Goal: Task Accomplishment & Management: Use online tool/utility

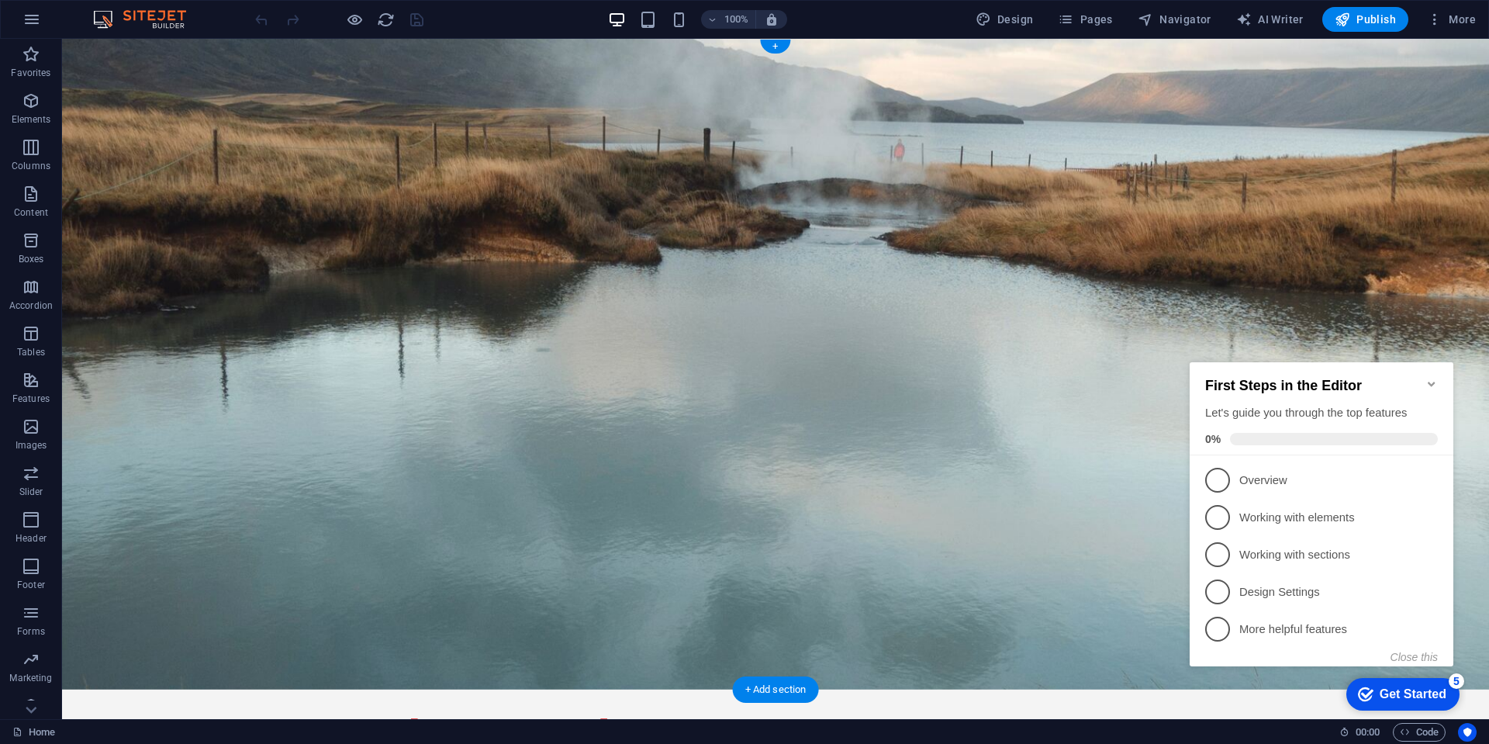
click at [132, 306] on figure at bounding box center [775, 364] width 1427 height 651
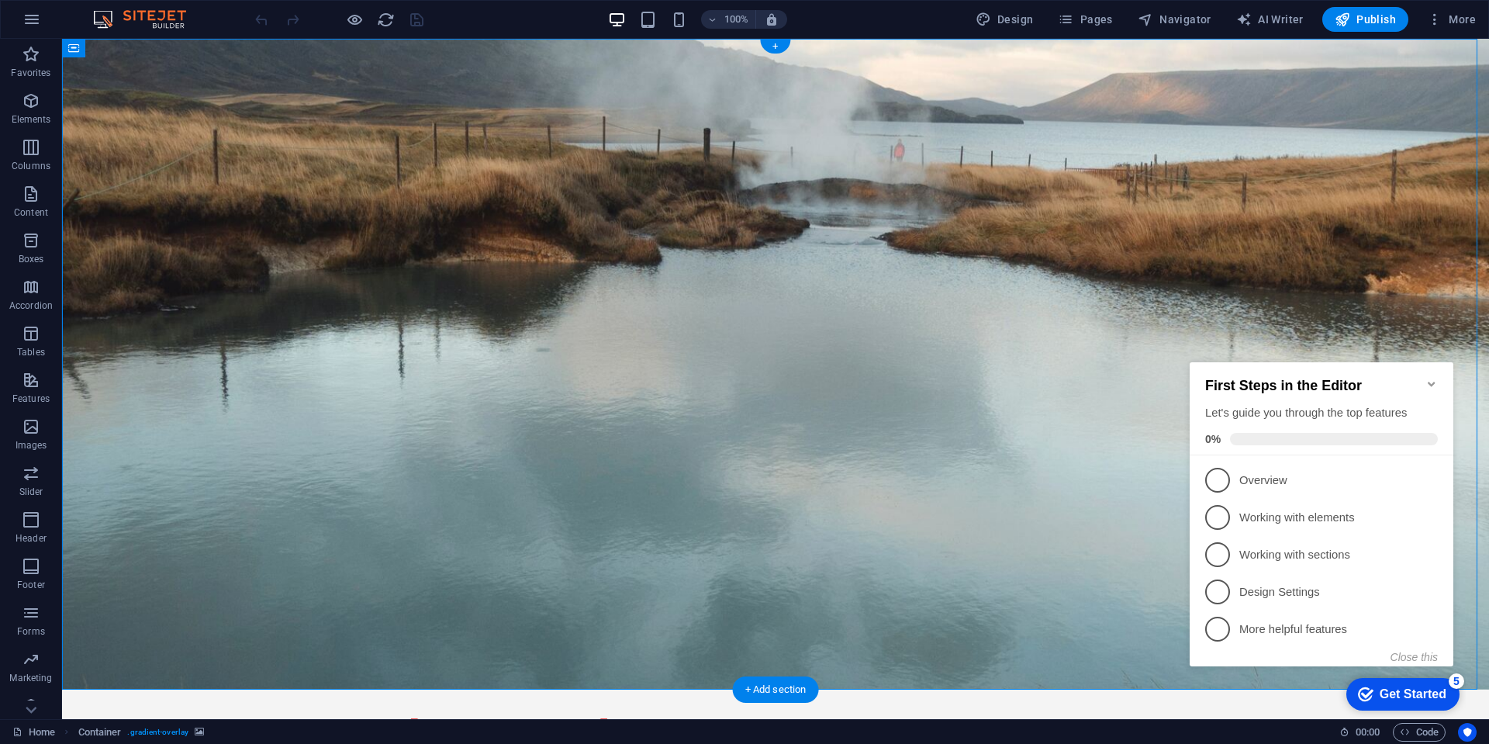
click at [1044, 349] on figure at bounding box center [775, 364] width 1427 height 651
drag, startPoint x: 1433, startPoint y: 376, endPoint x: 1385, endPoint y: 538, distance: 169.0
click at [1433, 381] on icon "Minimize checklist" at bounding box center [1430, 383] width 7 height 5
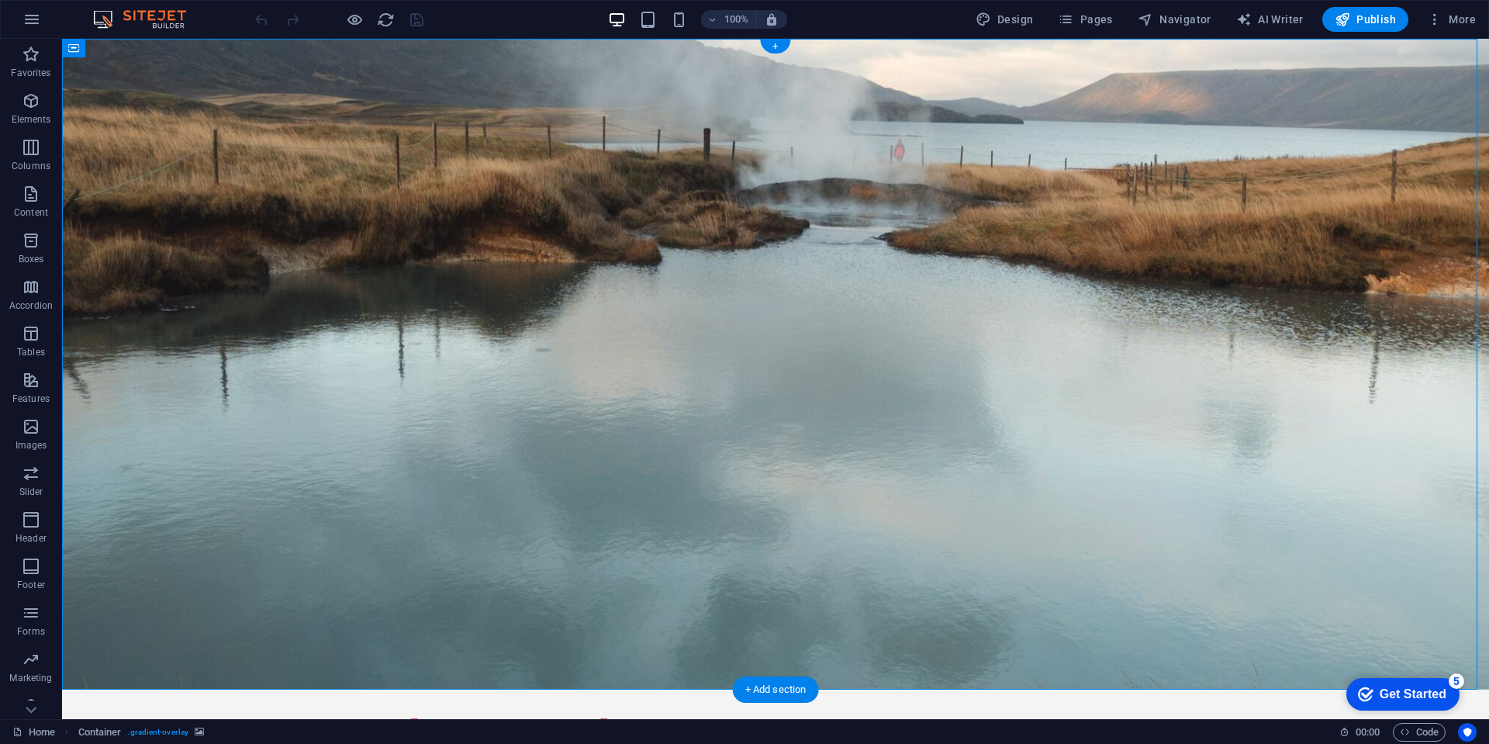
click at [941, 337] on figure at bounding box center [775, 364] width 1427 height 651
click at [32, 426] on icon "button" at bounding box center [31, 426] width 19 height 19
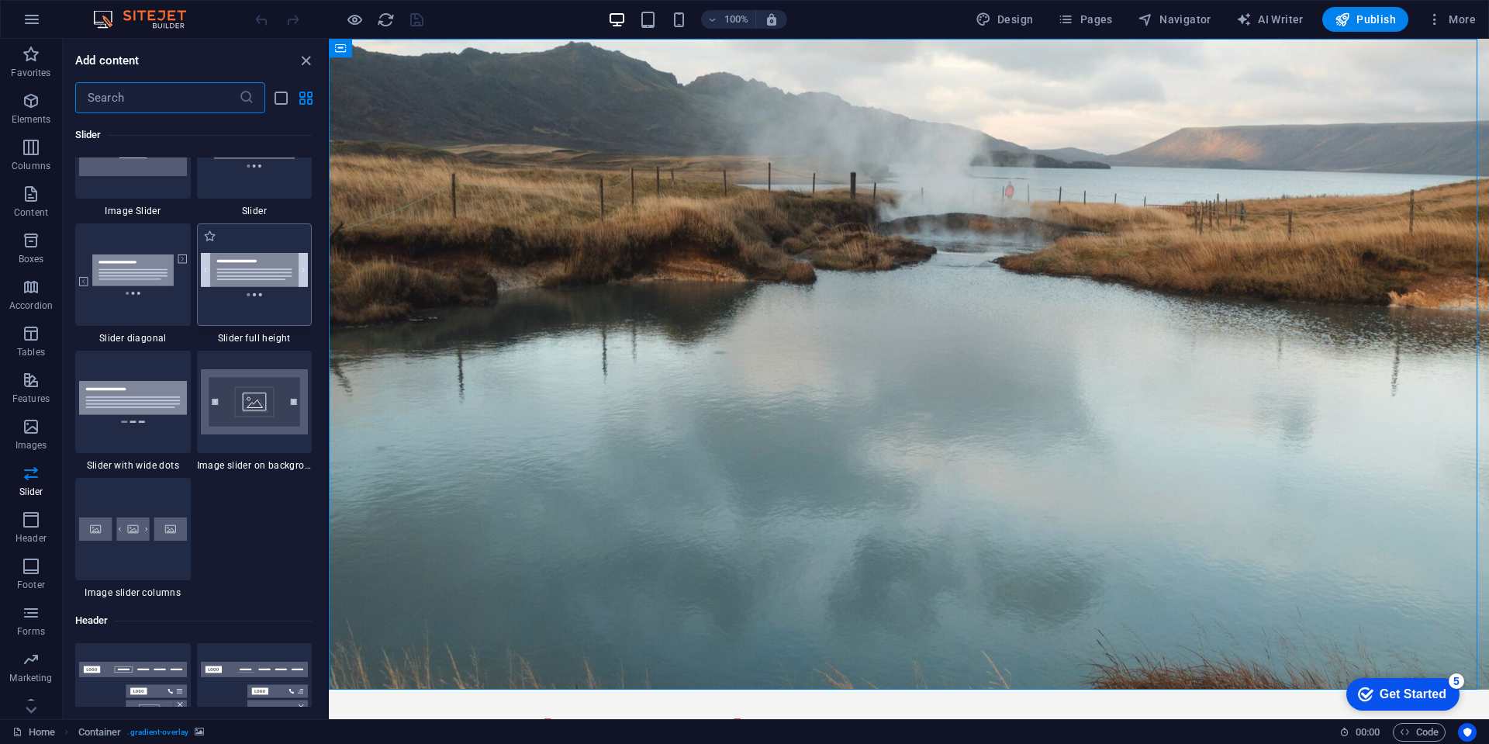
scroll to position [8886, 0]
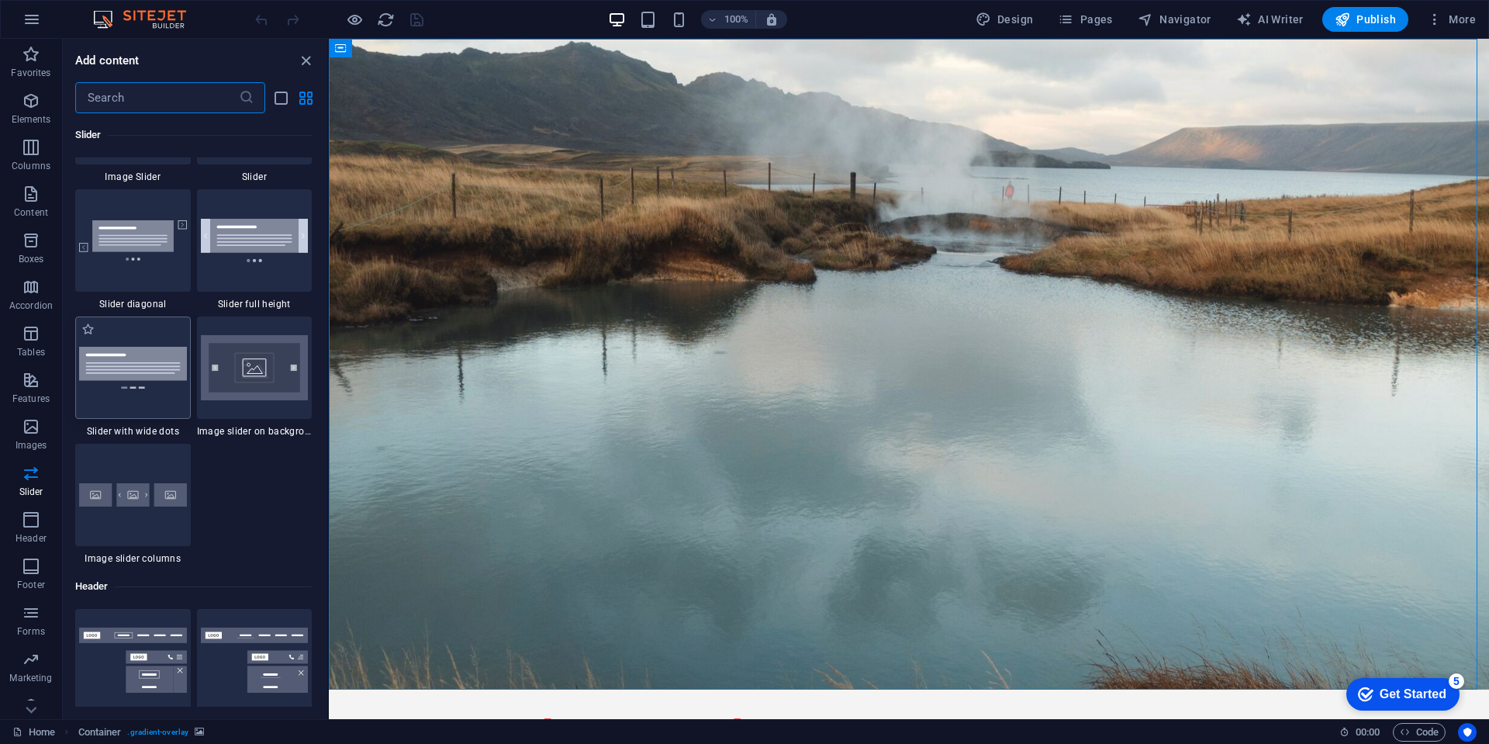
click at [122, 354] on img at bounding box center [133, 367] width 108 height 41
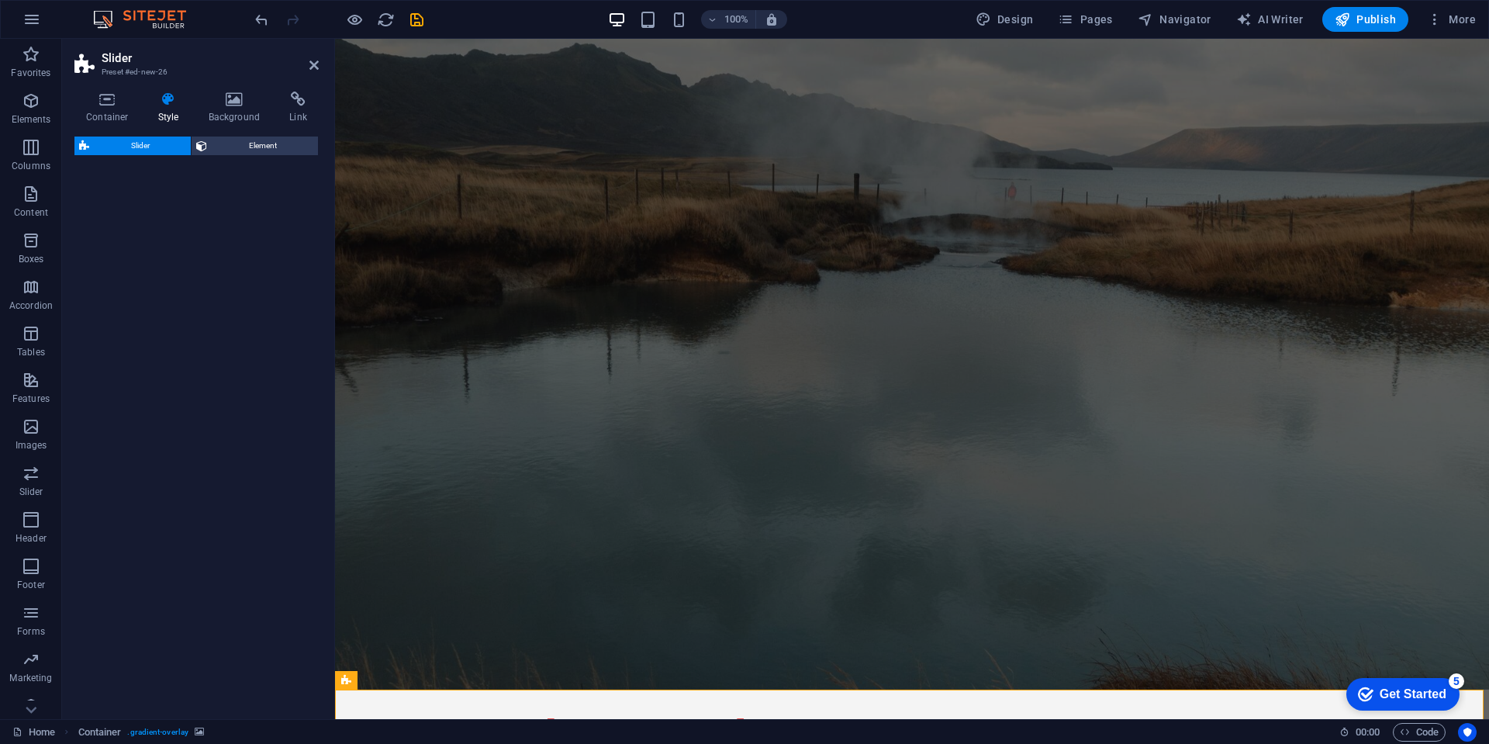
select select "rem"
select select "px"
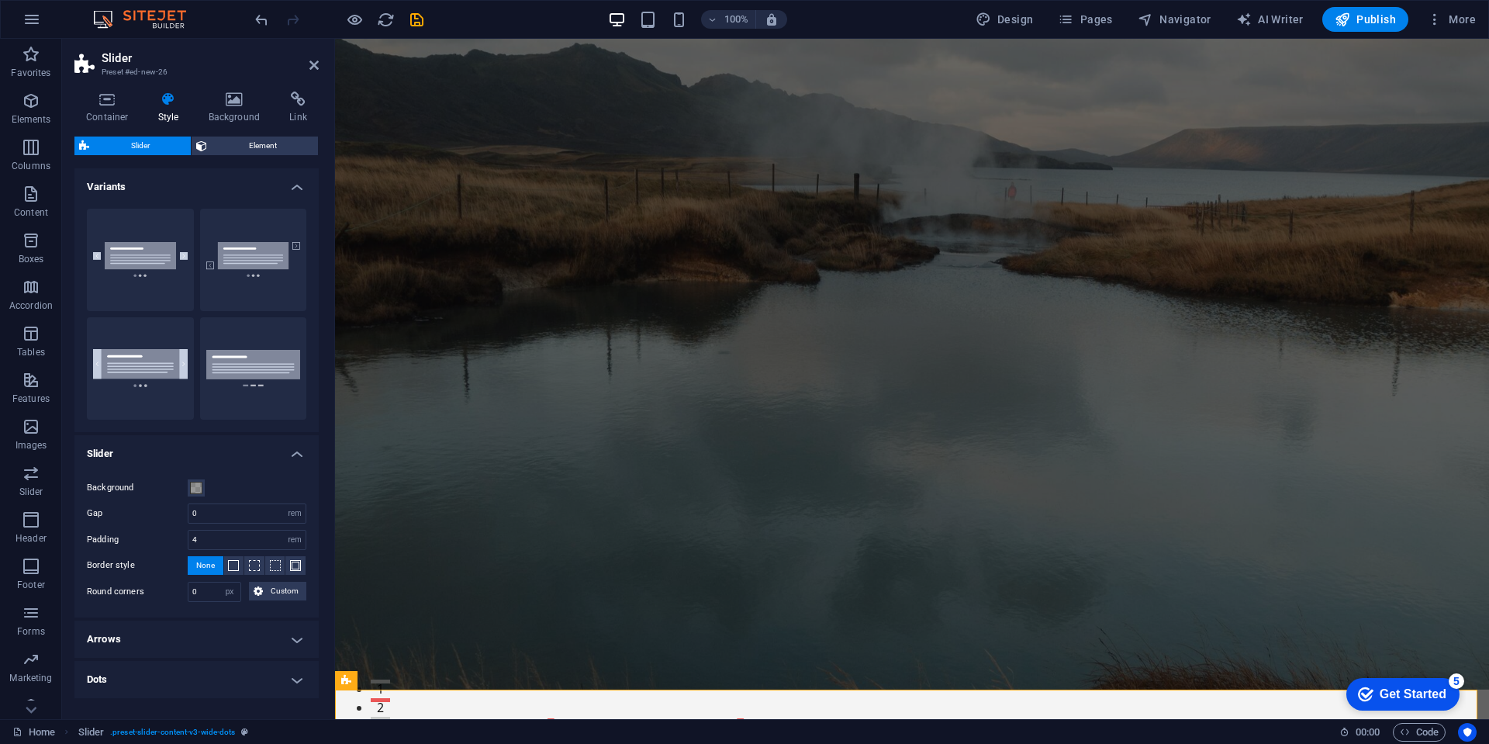
drag, startPoint x: 503, startPoint y: 309, endPoint x: 1109, endPoint y: 401, distance: 612.6
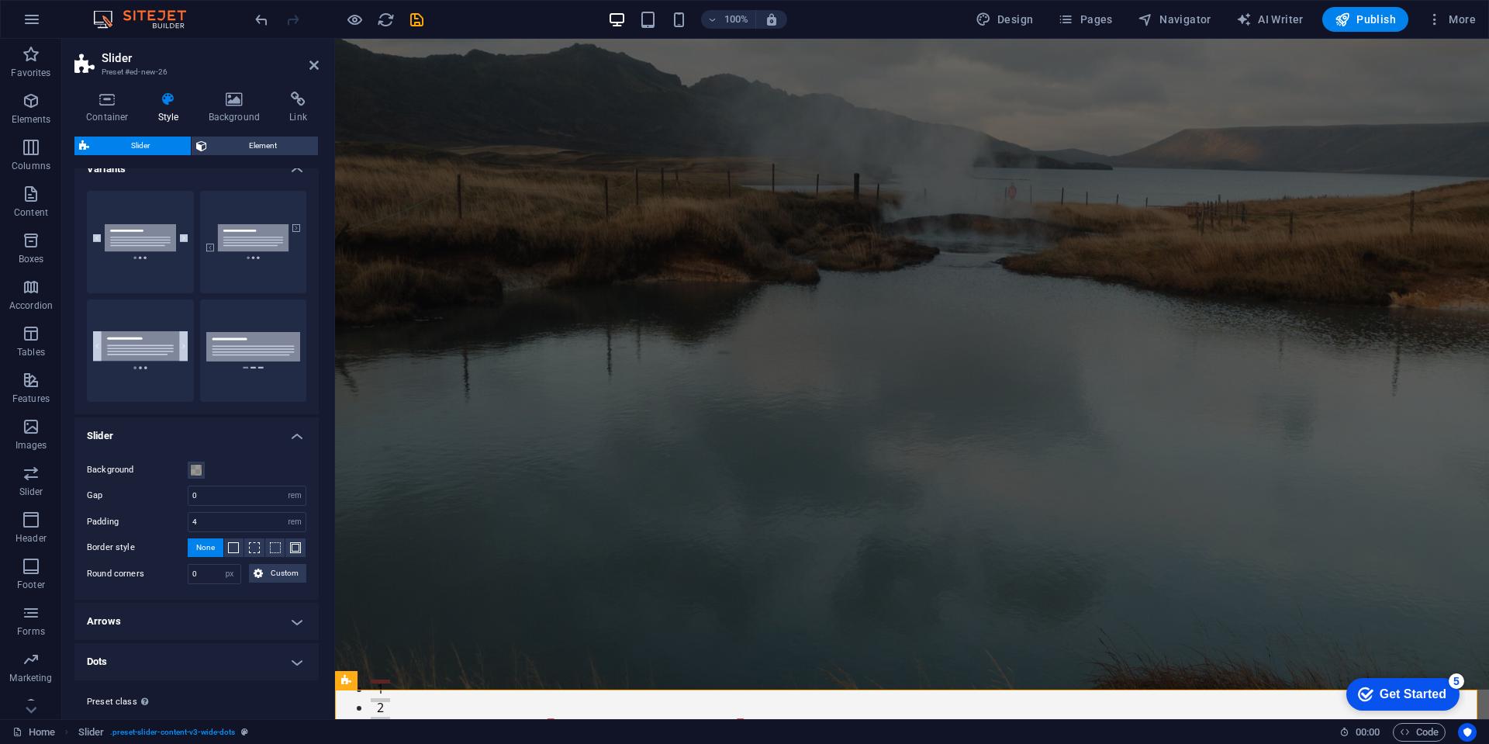
scroll to position [0, 0]
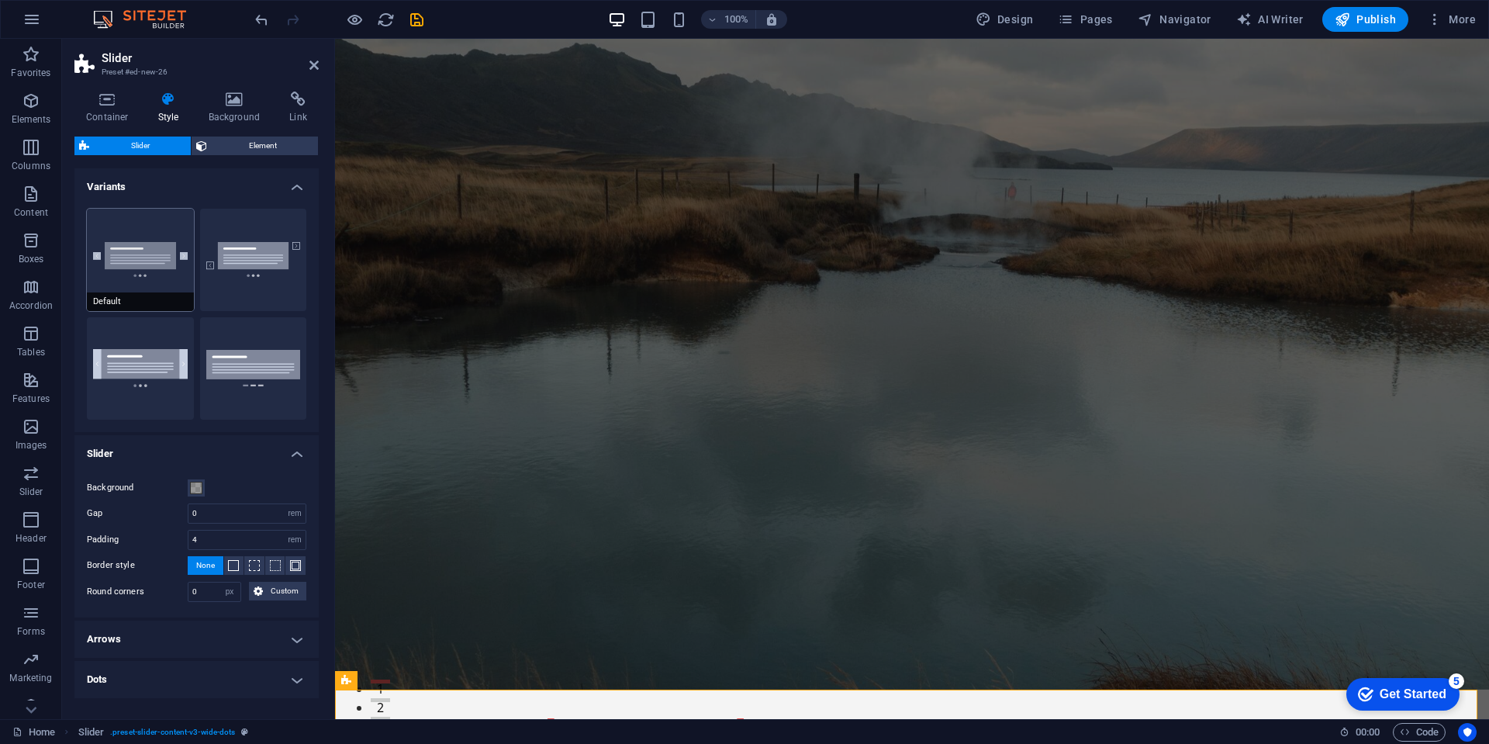
click at [143, 263] on button "Default" at bounding box center [140, 260] width 107 height 102
type input "1"
click at [264, 146] on span "Element" at bounding box center [263, 145] width 102 height 19
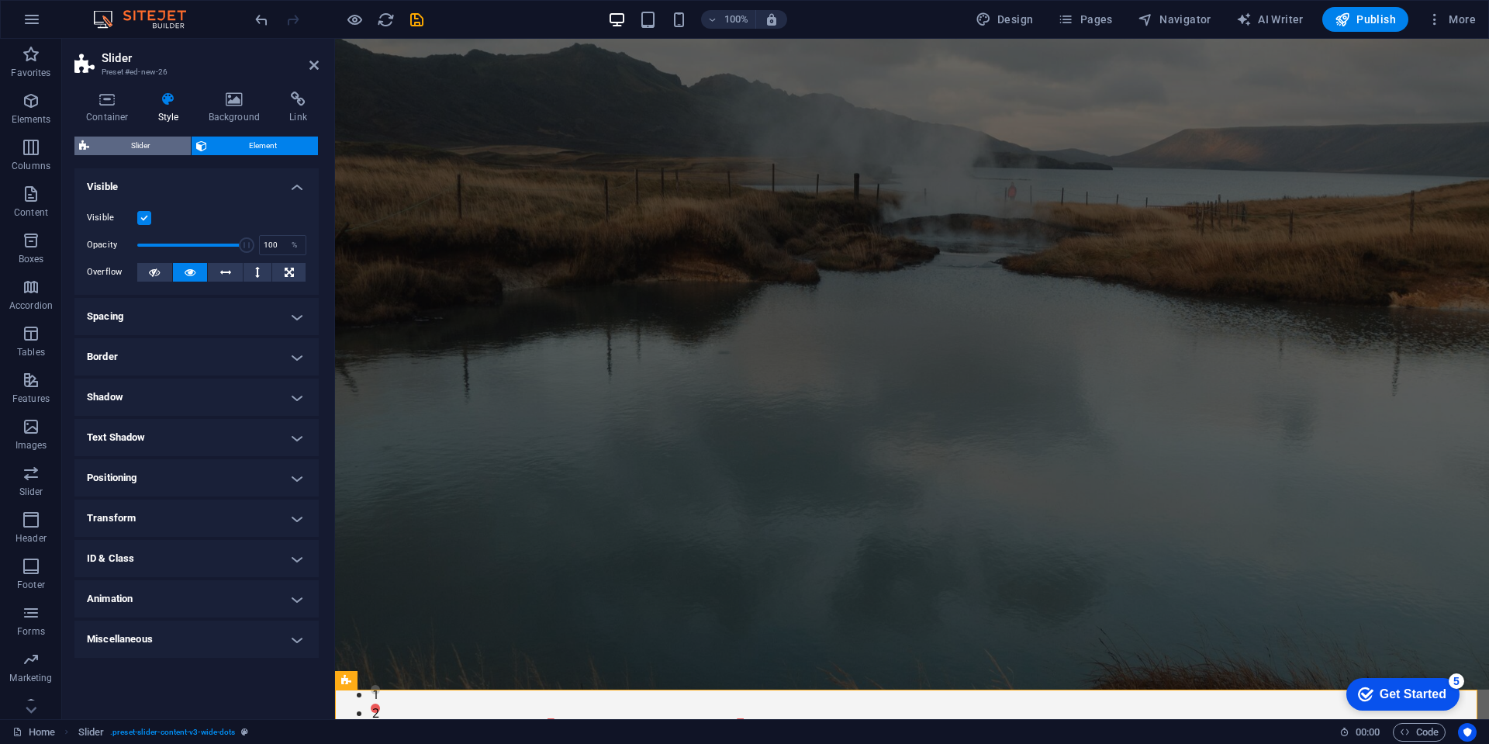
click at [133, 142] on span "Slider" at bounding box center [140, 145] width 92 height 19
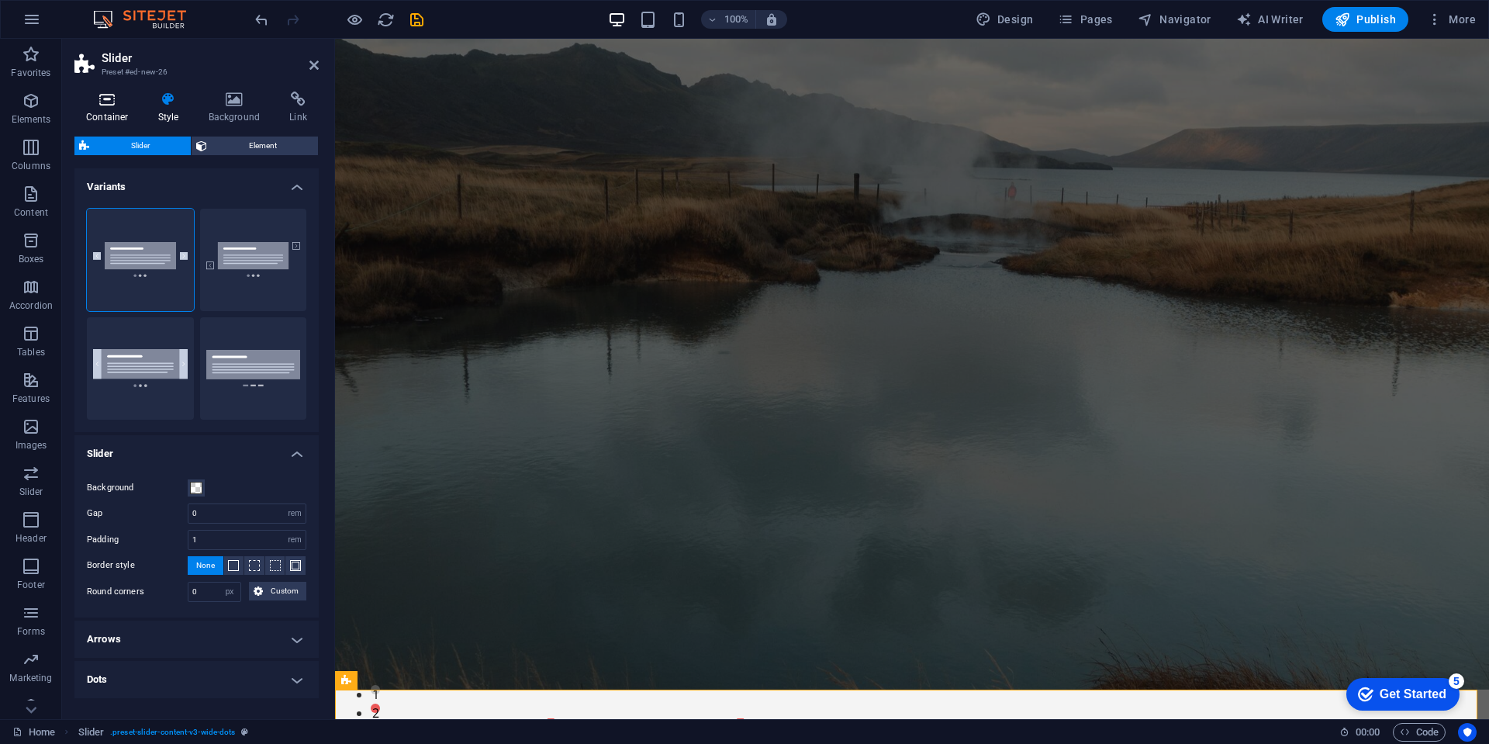
click at [109, 100] on icon at bounding box center [107, 99] width 66 height 16
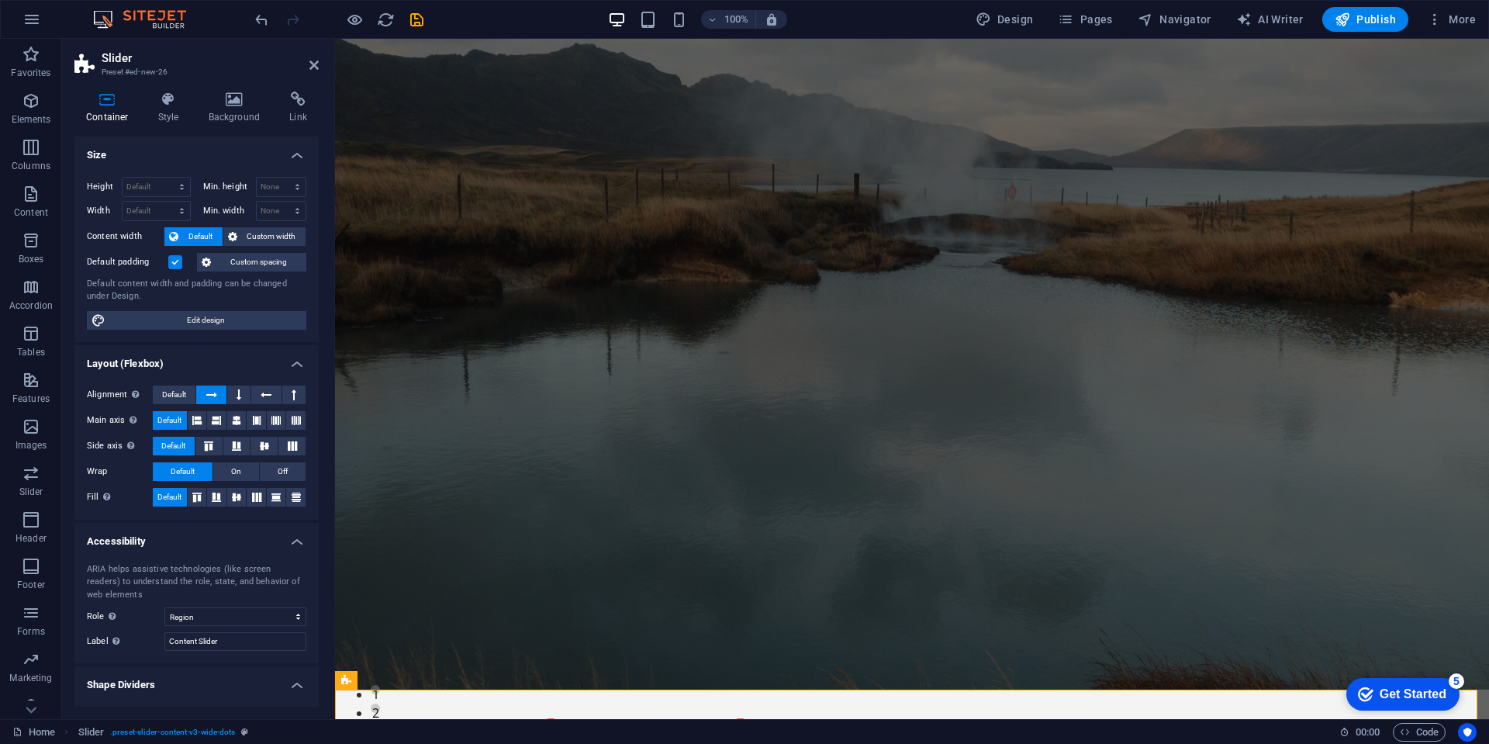
click at [160, 319] on span "Edit design" at bounding box center [206, 320] width 192 height 19
select select "rem"
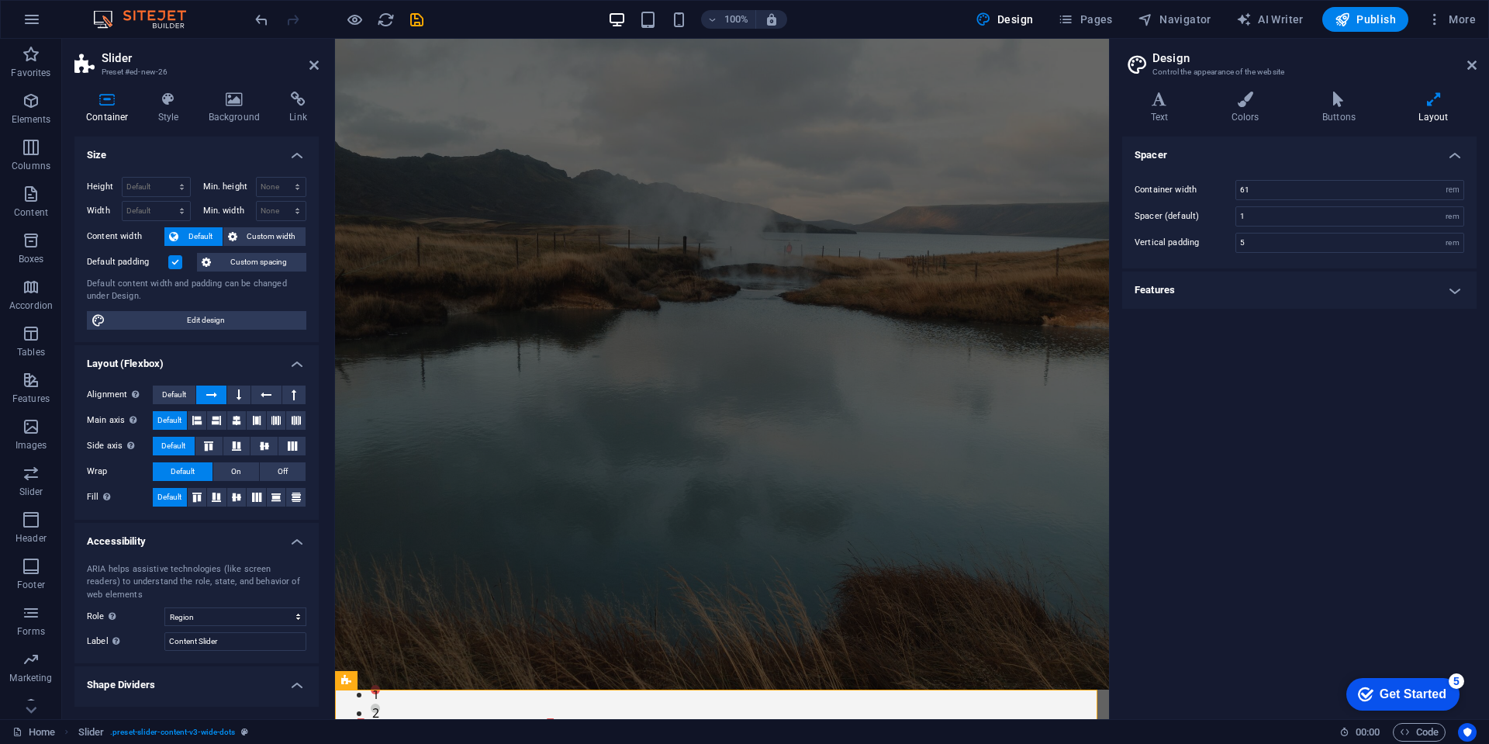
click at [1396, 690] on div "Get Started" at bounding box center [1412, 694] width 67 height 14
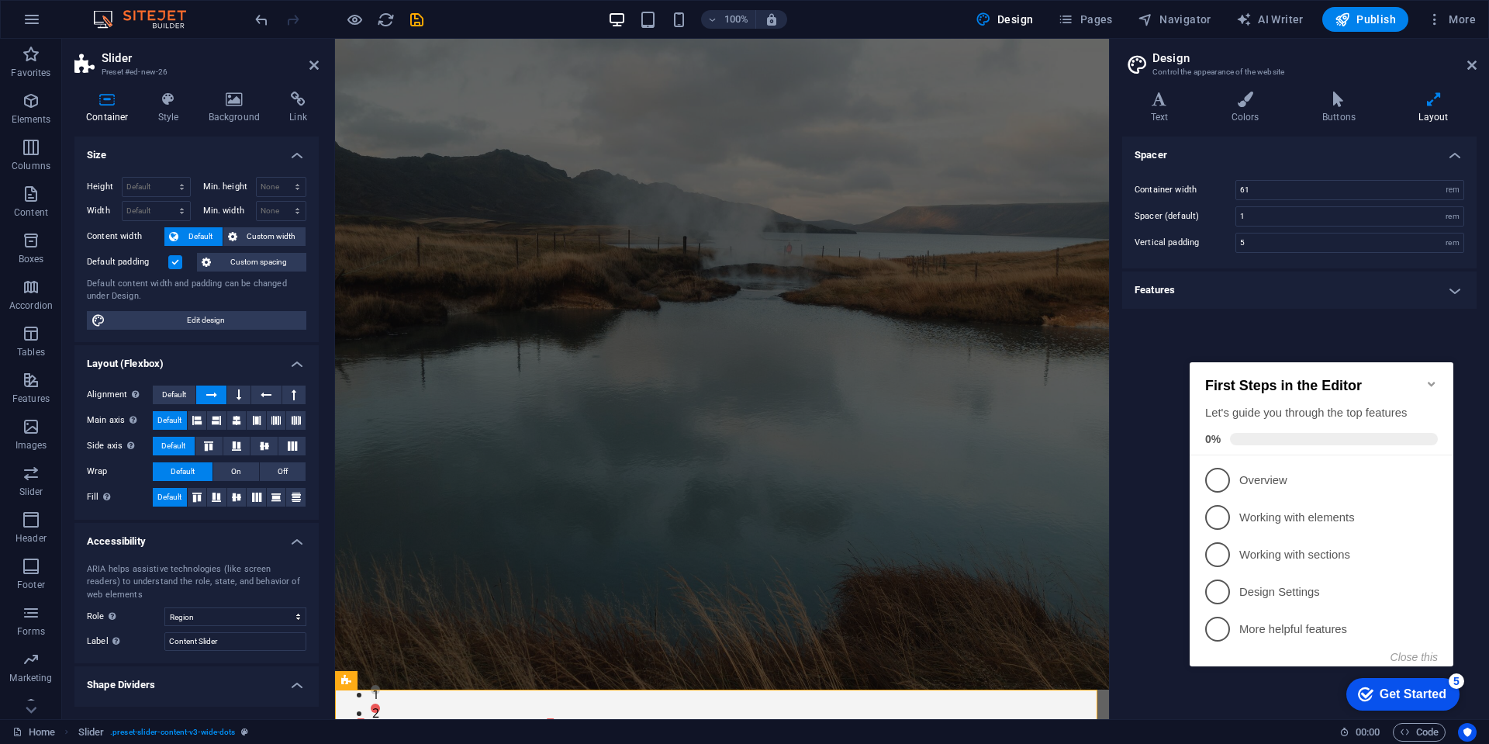
click at [1431, 378] on icon "Minimize checklist" at bounding box center [1431, 384] width 12 height 12
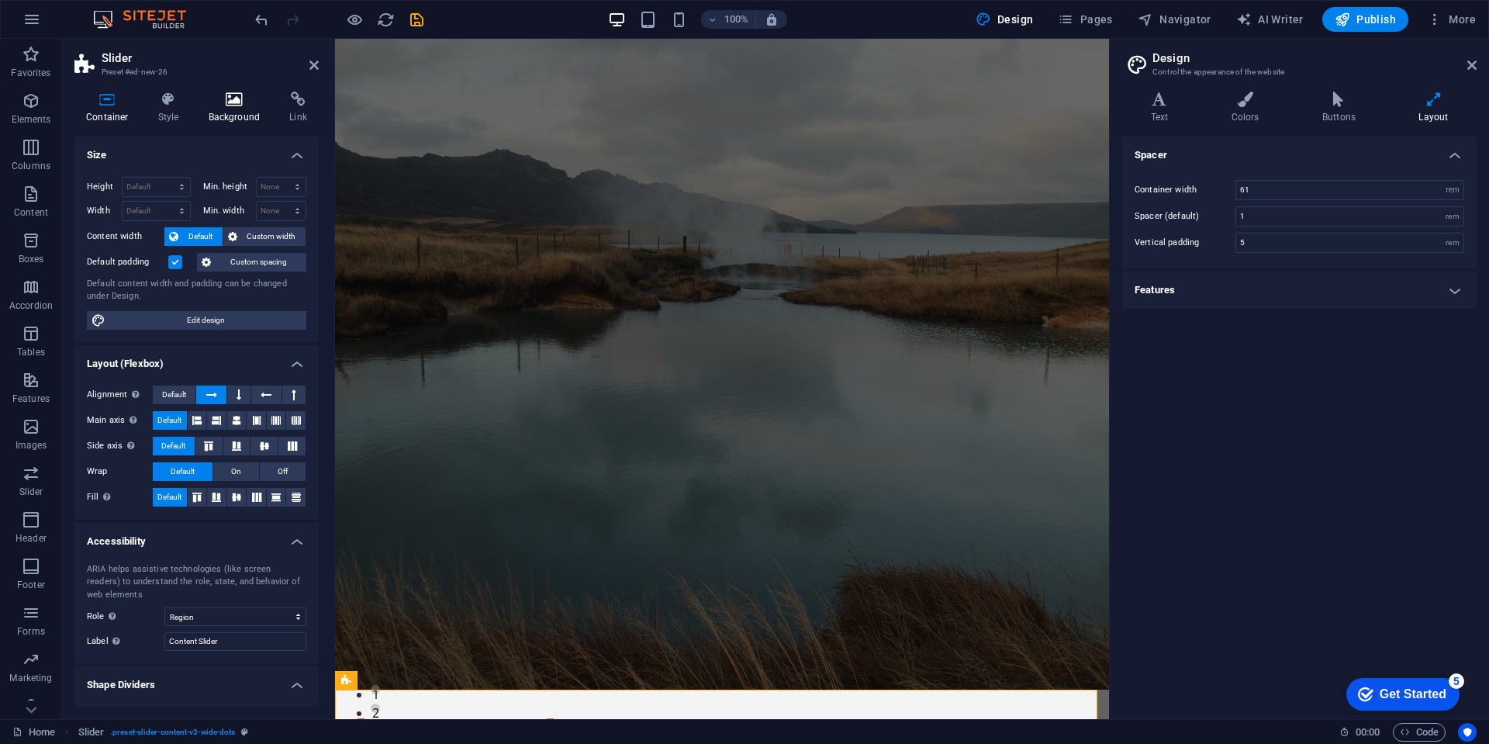
click at [237, 99] on icon at bounding box center [234, 99] width 75 height 16
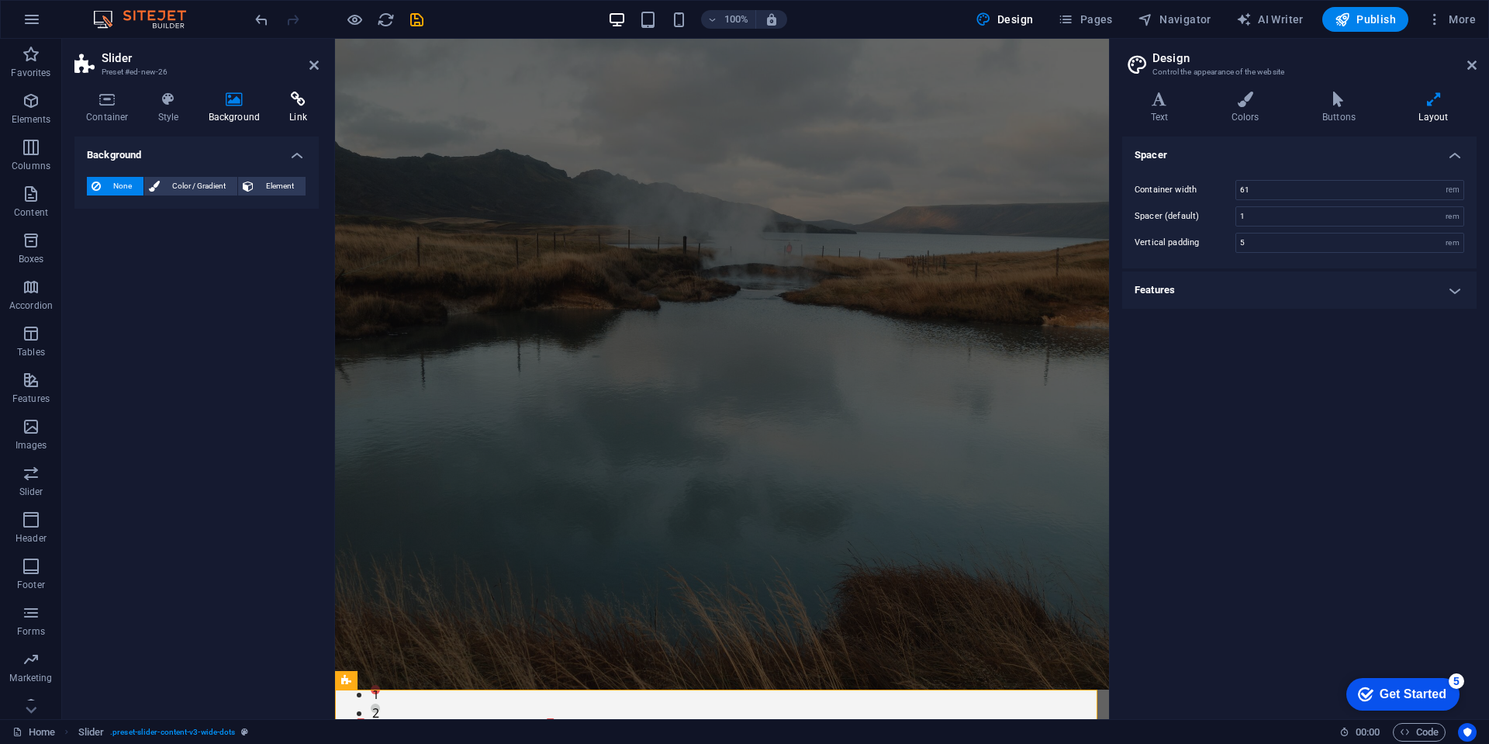
click at [300, 98] on icon at bounding box center [298, 99] width 41 height 16
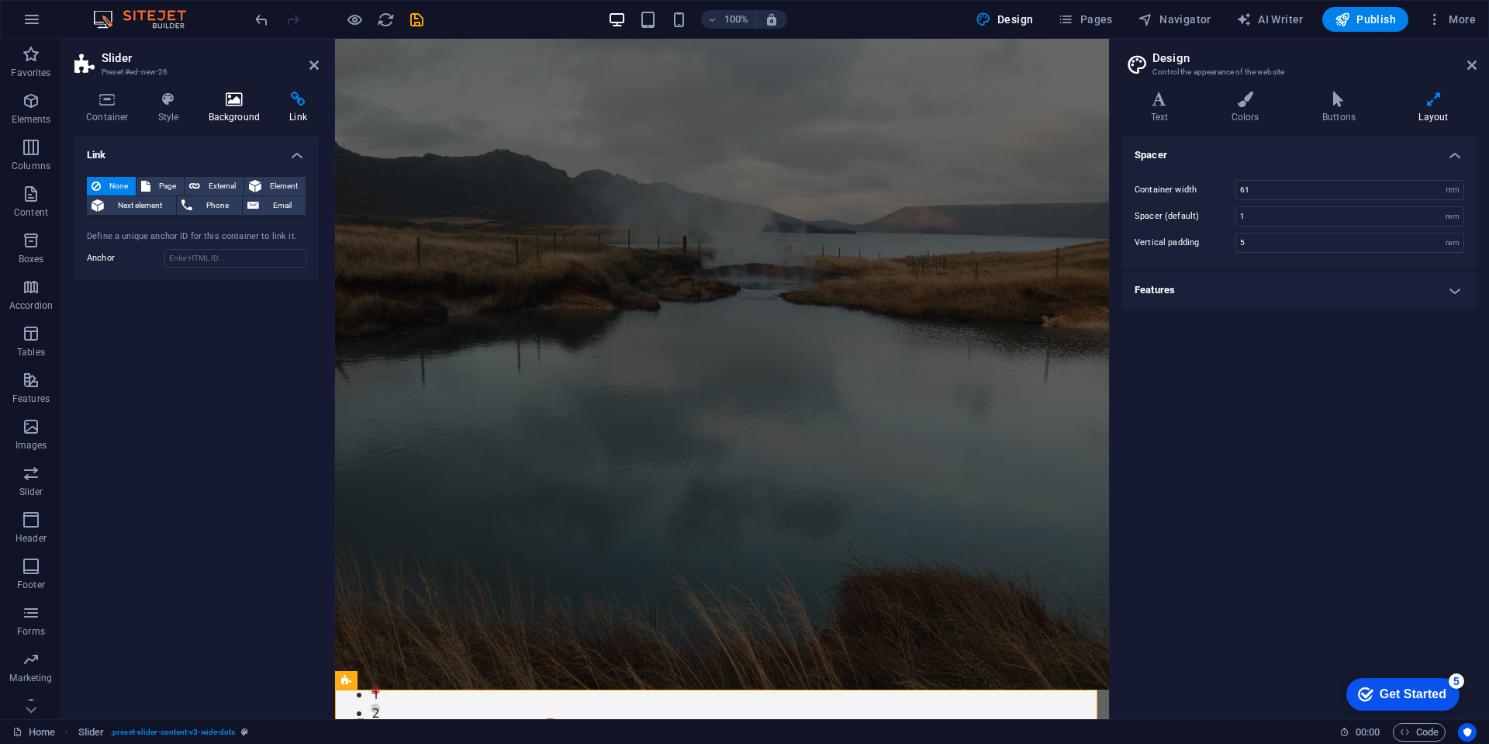
click at [226, 99] on icon at bounding box center [234, 99] width 75 height 16
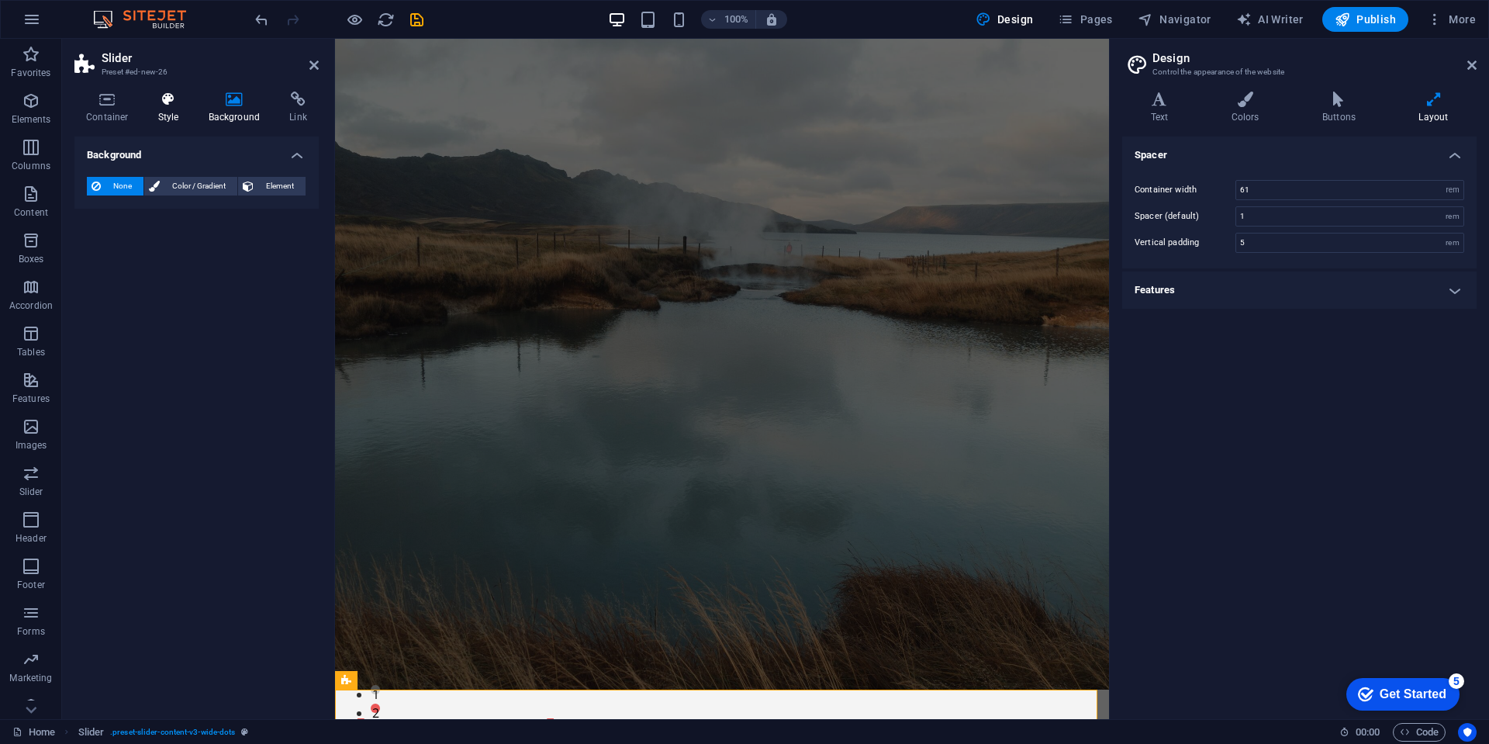
click at [161, 97] on icon at bounding box center [169, 99] width 44 height 16
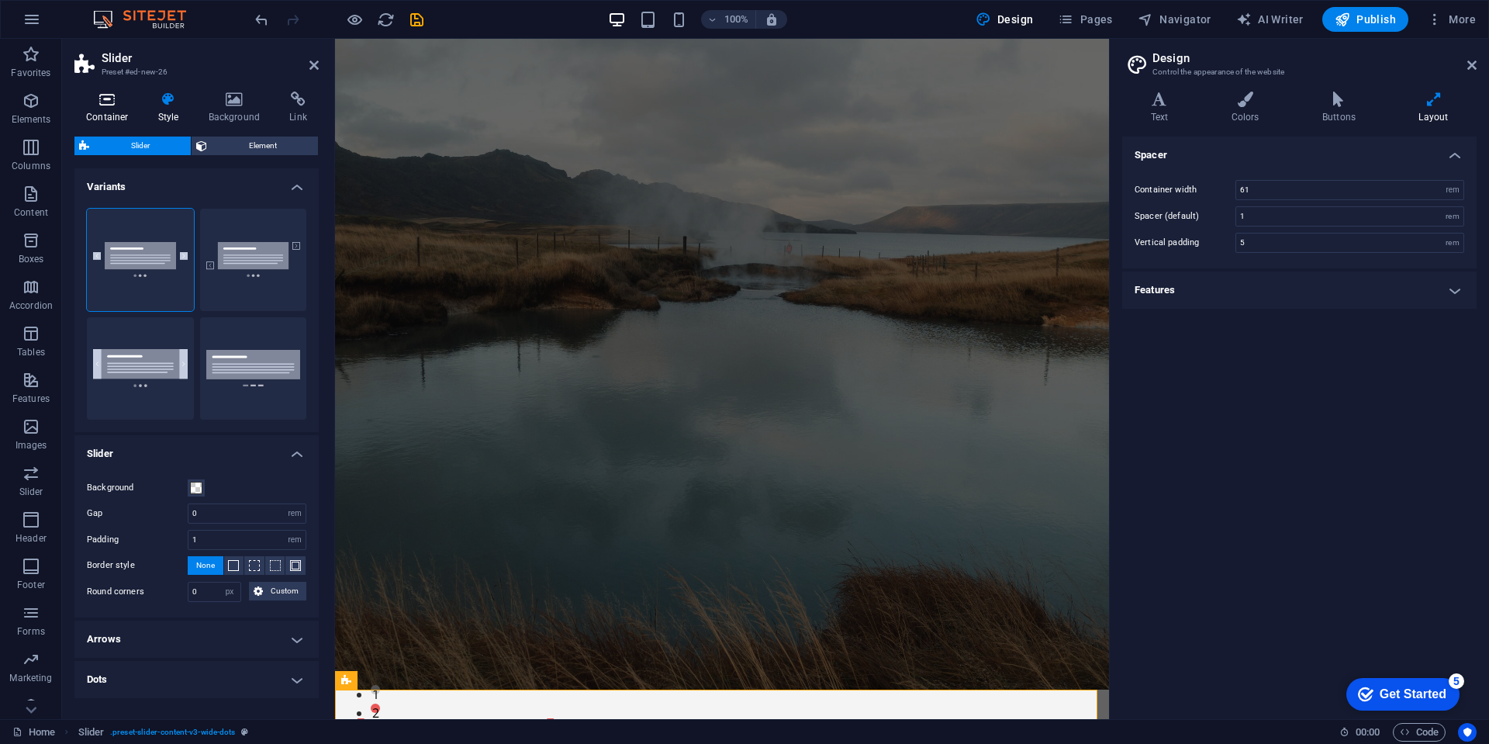
click at [111, 102] on icon at bounding box center [107, 99] width 66 height 16
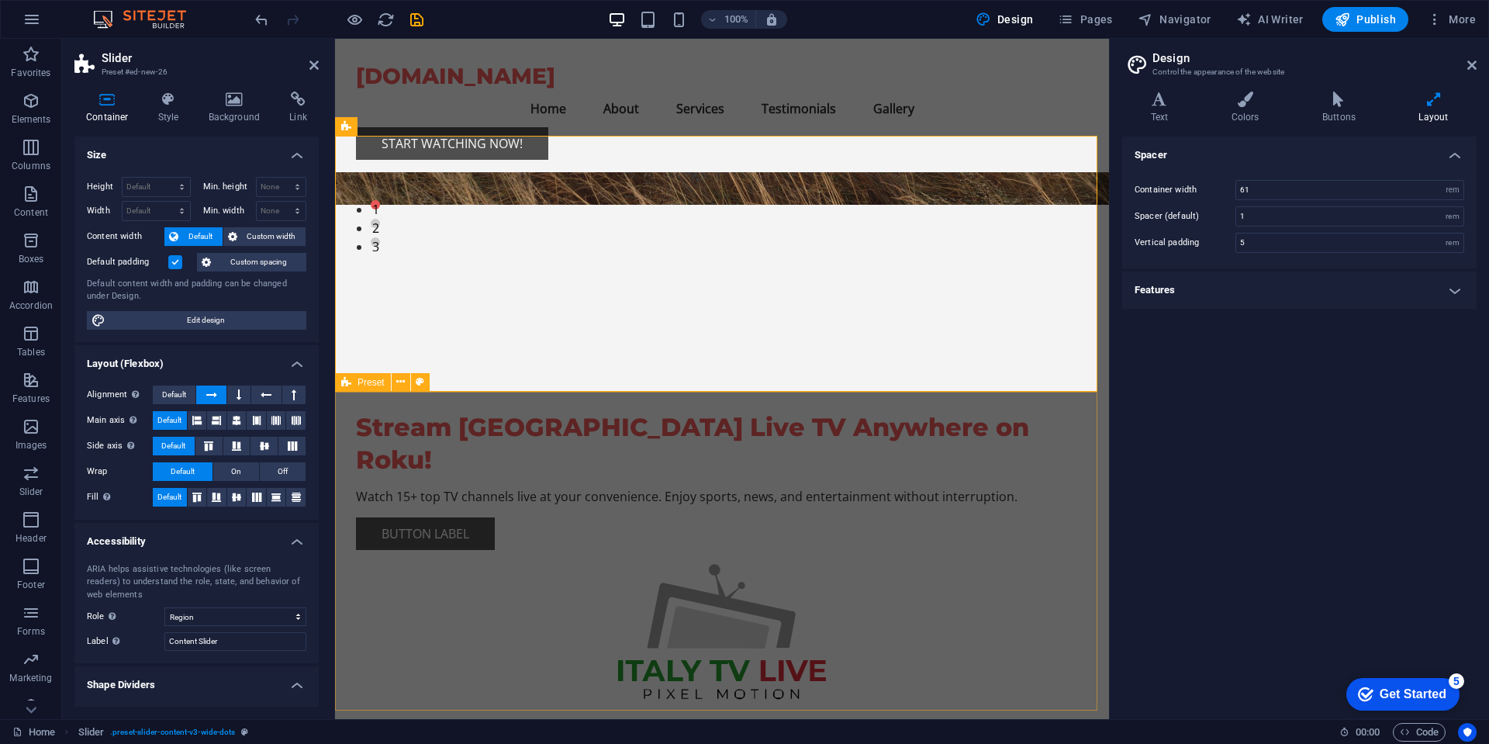
scroll to position [465, 0]
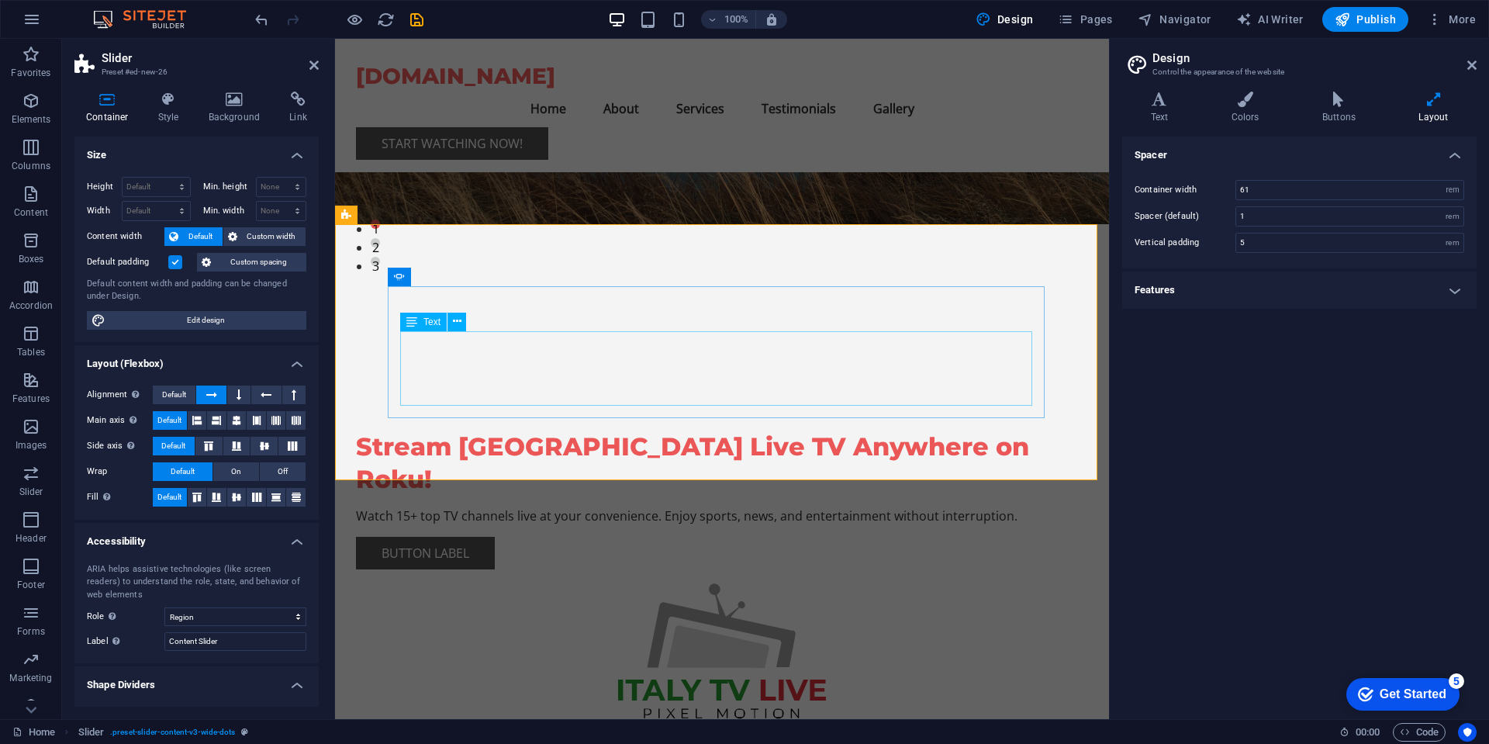
click at [453, 277] on icon at bounding box center [451, 277] width 9 height 16
click at [479, 288] on icon at bounding box center [479, 289] width 9 height 16
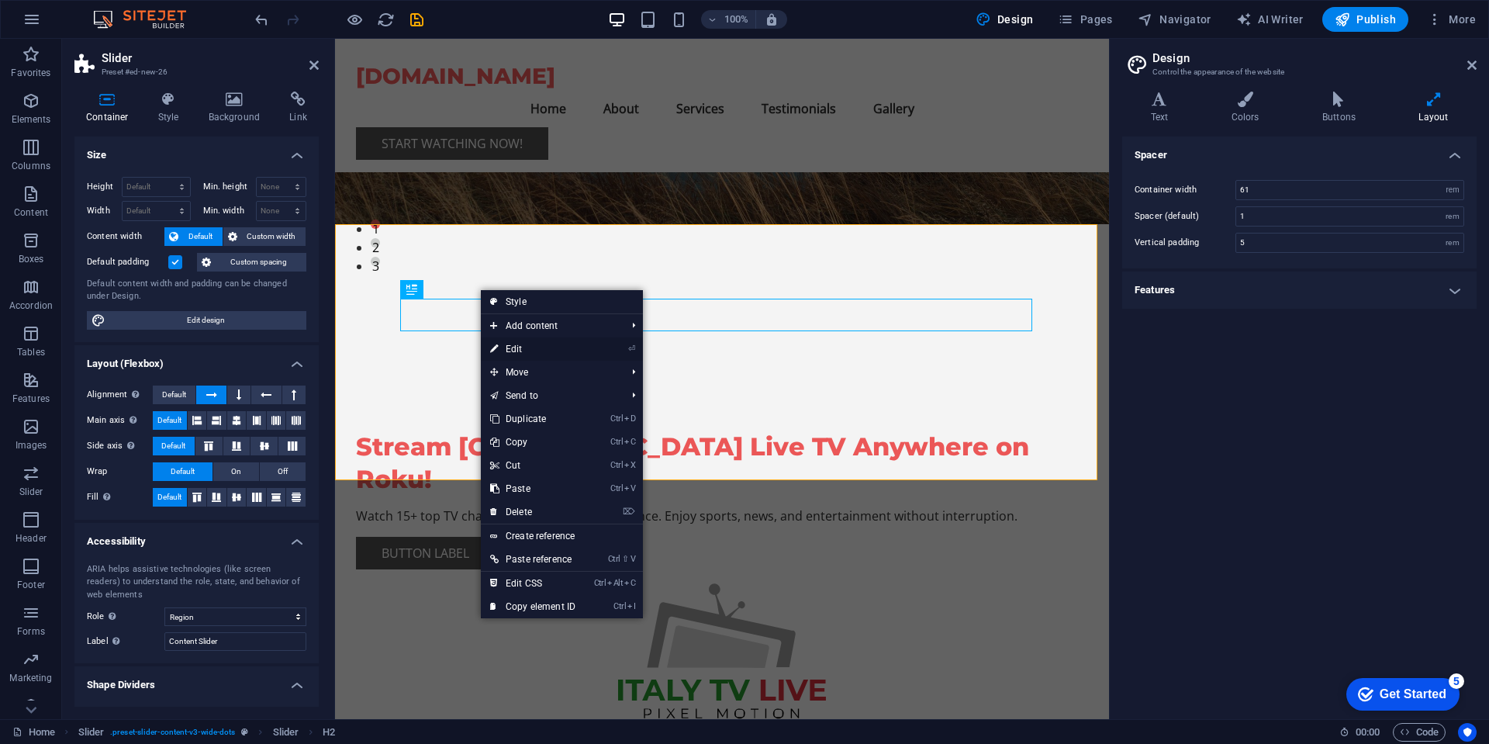
click at [512, 345] on link "⏎ Edit" at bounding box center [533, 348] width 104 height 23
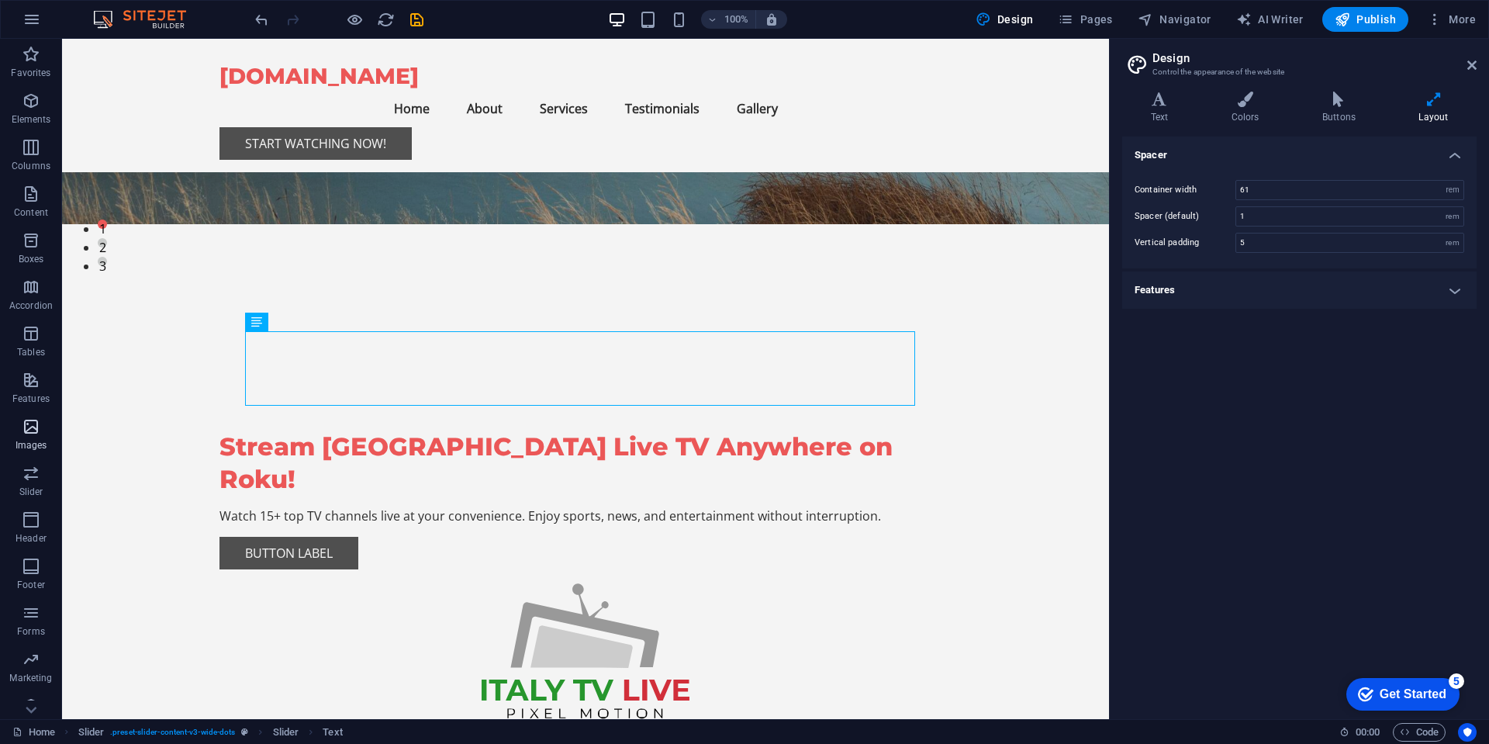
click at [19, 434] on span "Images" at bounding box center [31, 435] width 62 height 37
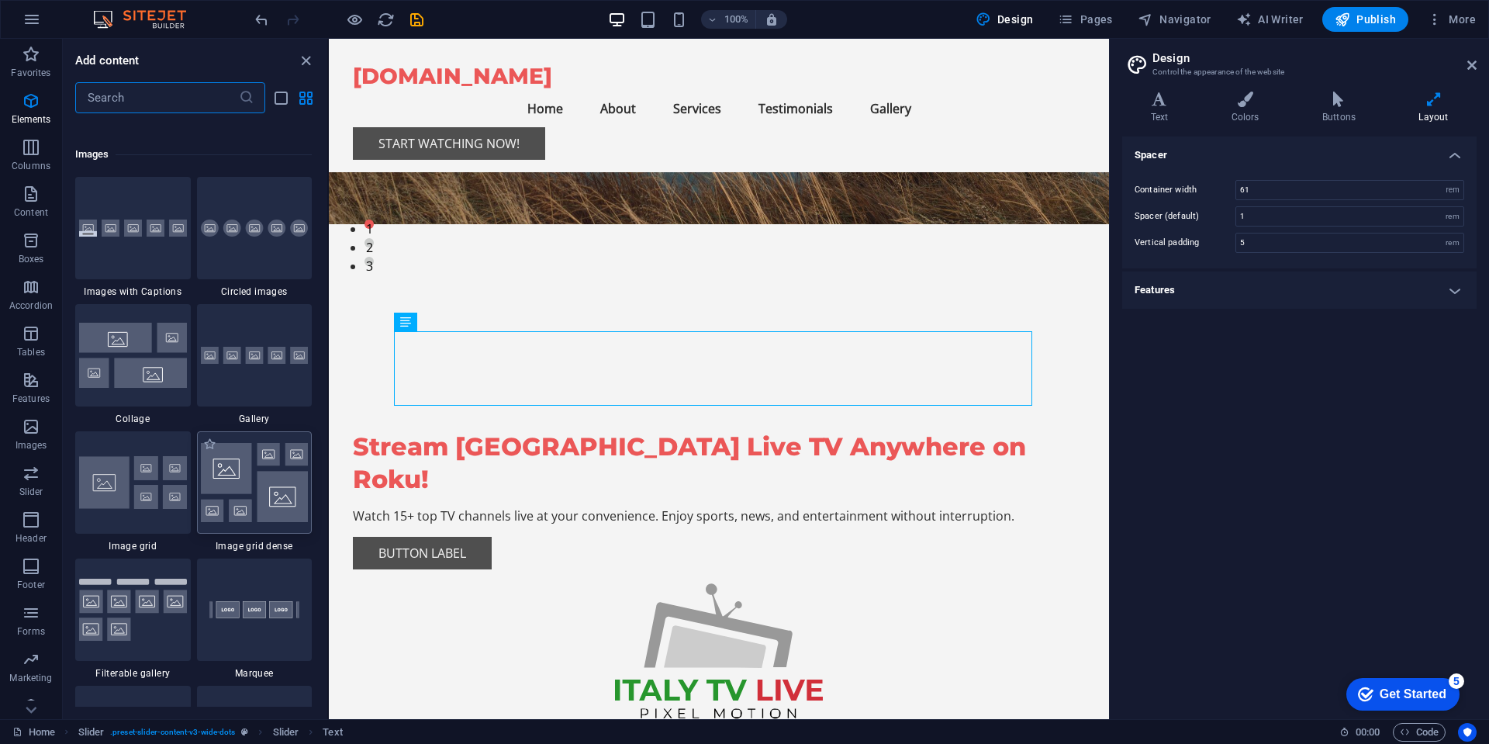
scroll to position [7862, 0]
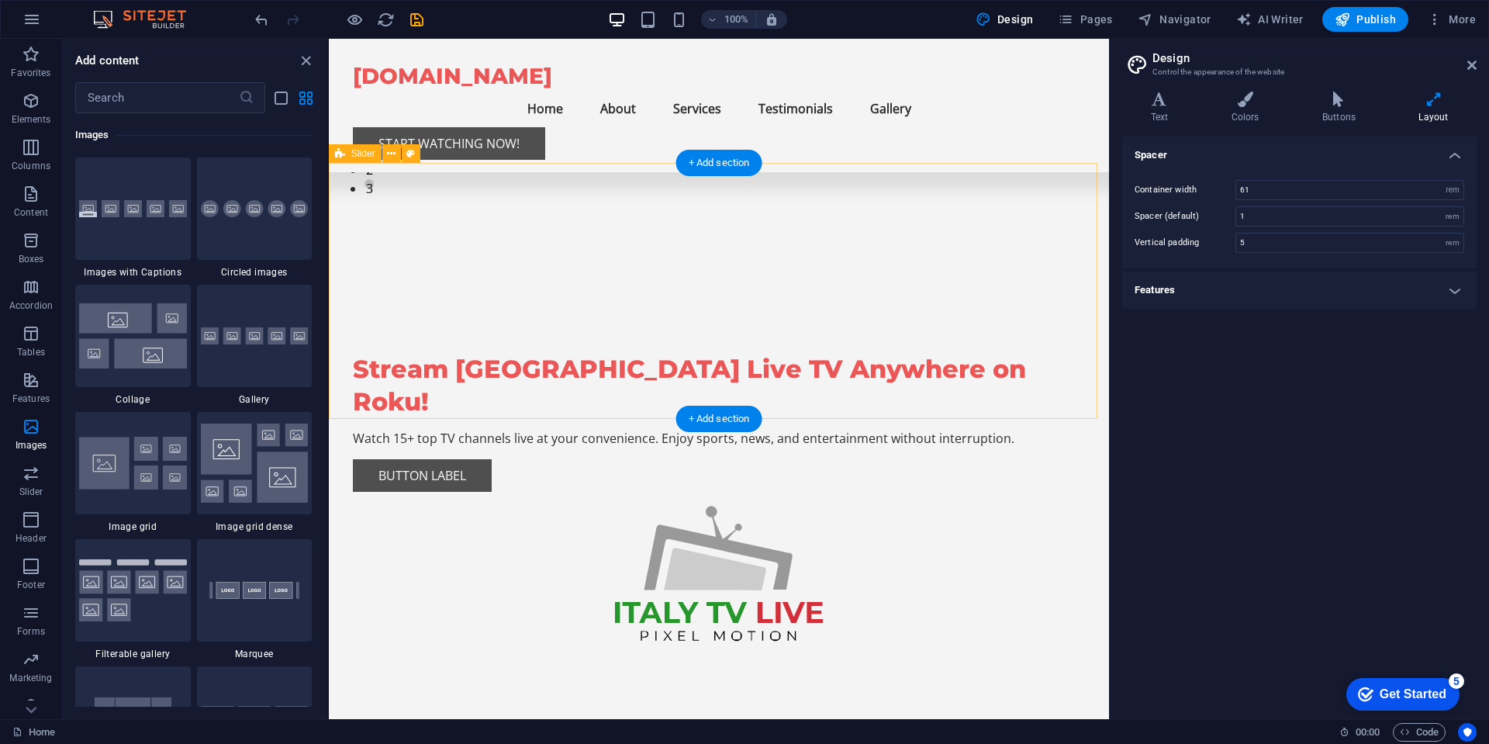
scroll to position [465, 0]
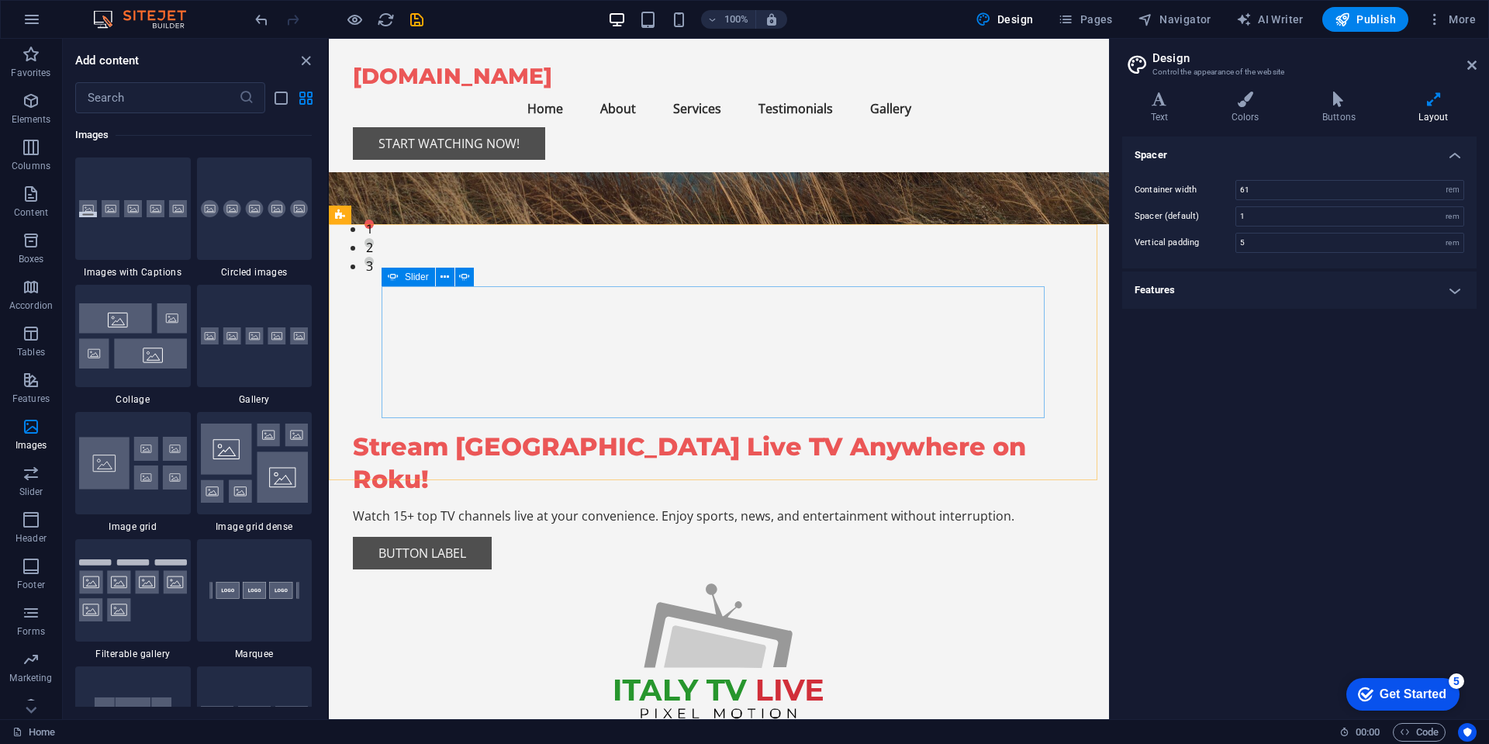
click at [392, 276] on icon at bounding box center [393, 277] width 11 height 19
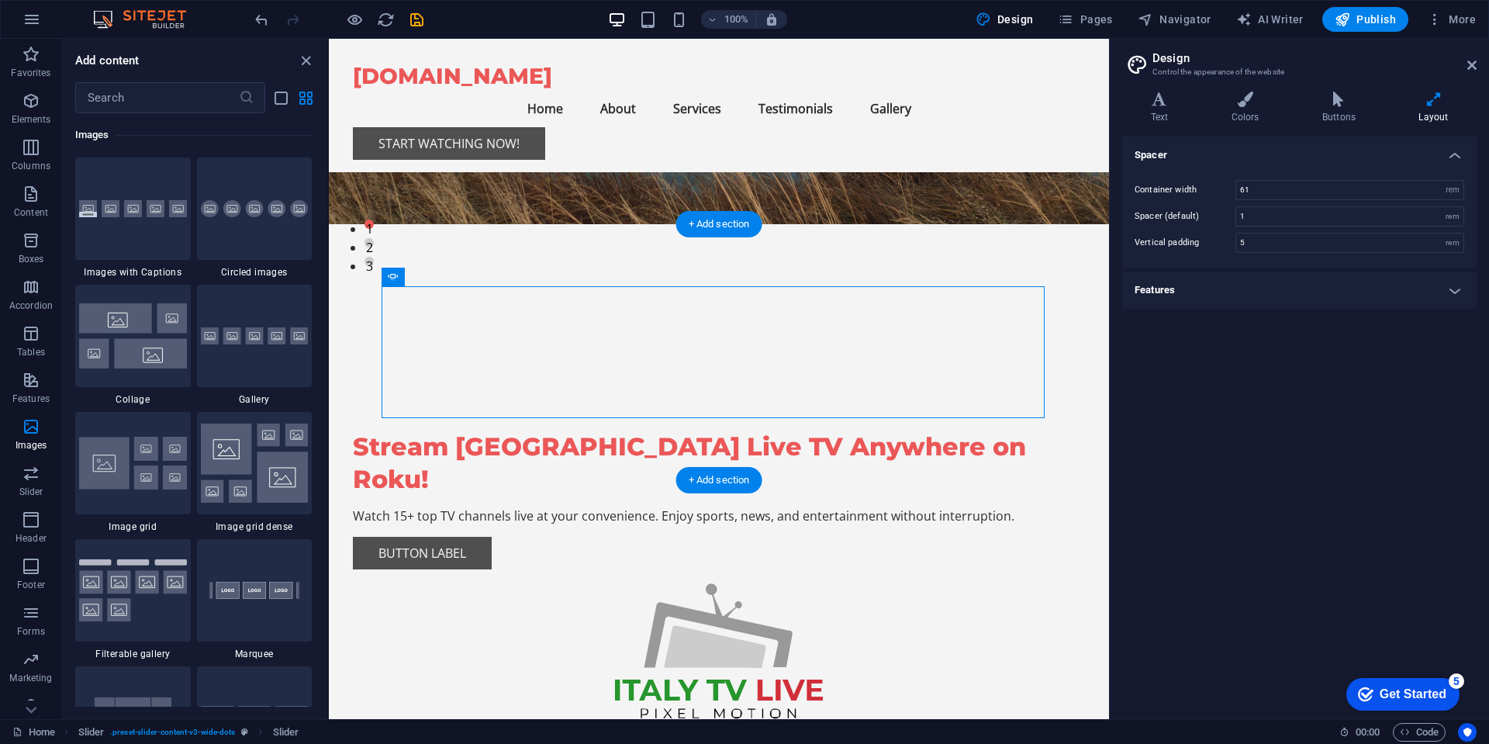
drag, startPoint x: 720, startPoint y: 315, endPoint x: 757, endPoint y: 321, distance: 37.0
click at [442, 276] on icon at bounding box center [444, 277] width 9 height 16
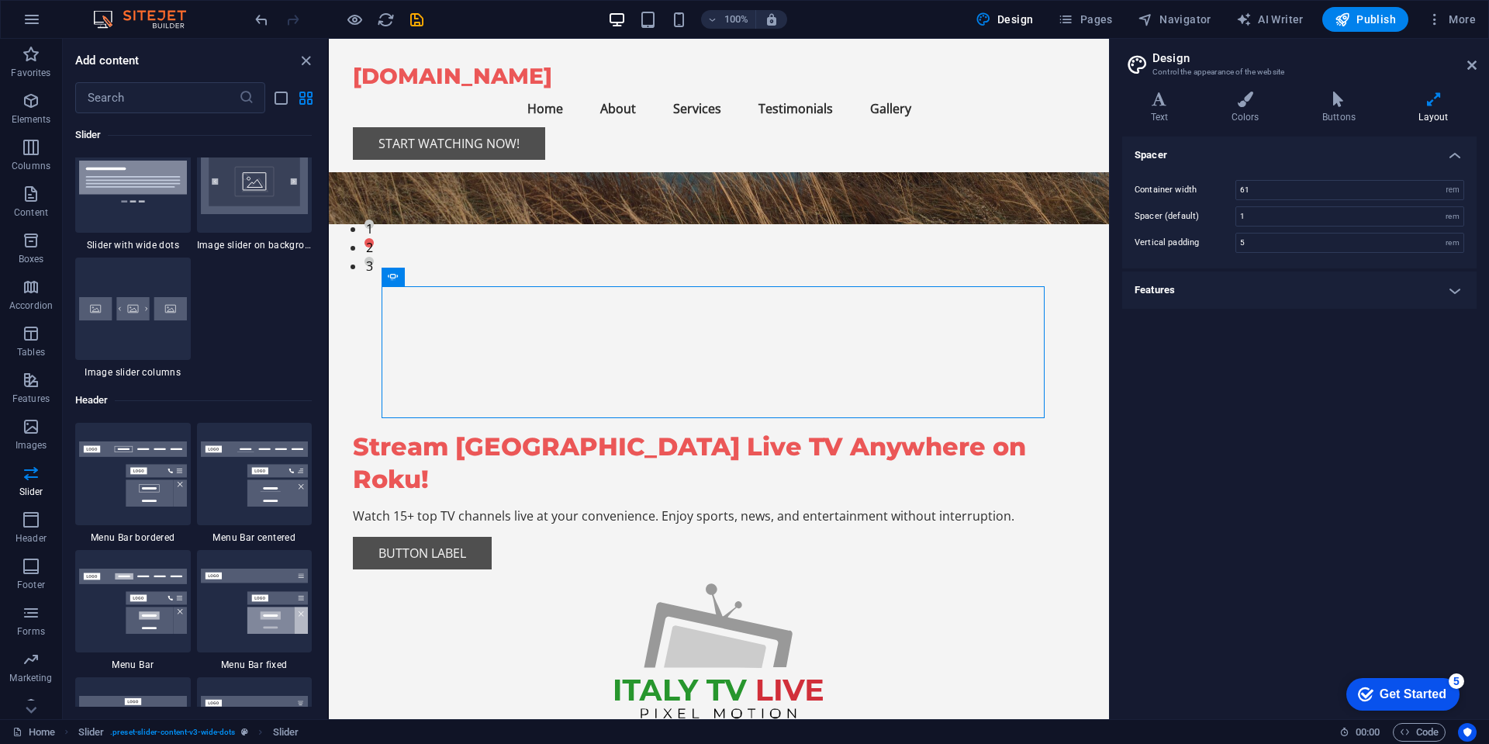
scroll to position [8607, 0]
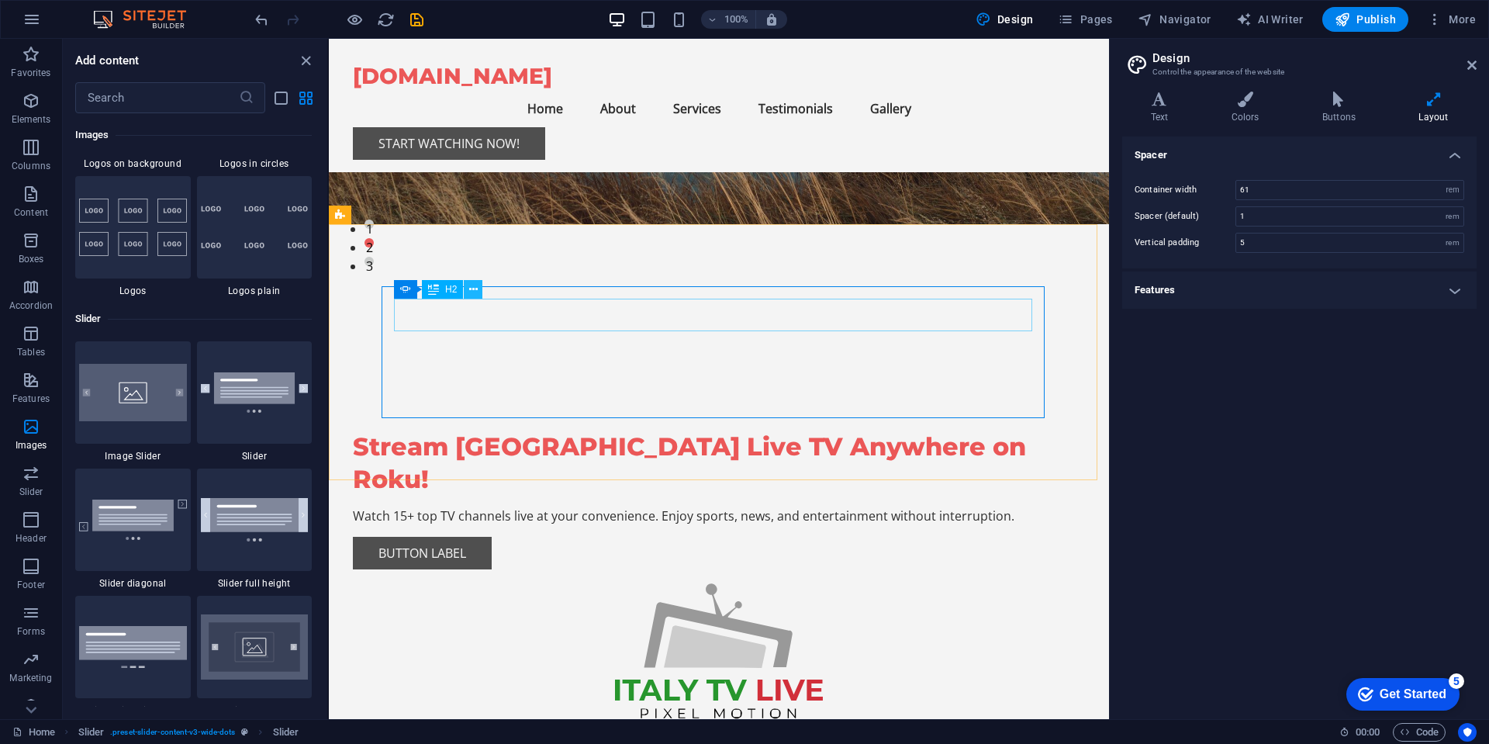
click at [475, 288] on icon at bounding box center [473, 289] width 9 height 16
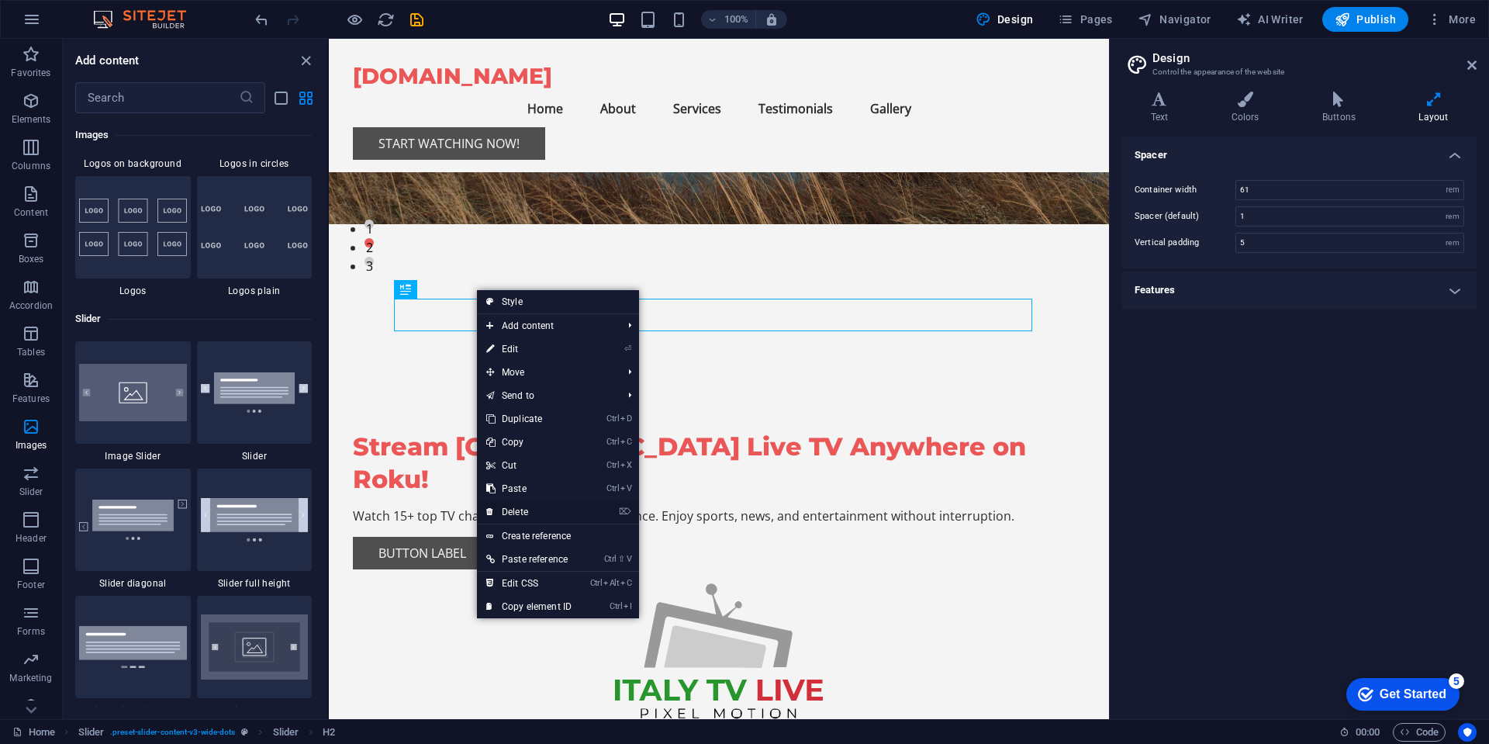
click at [519, 511] on link "⌦ Delete" at bounding box center [529, 511] width 104 height 23
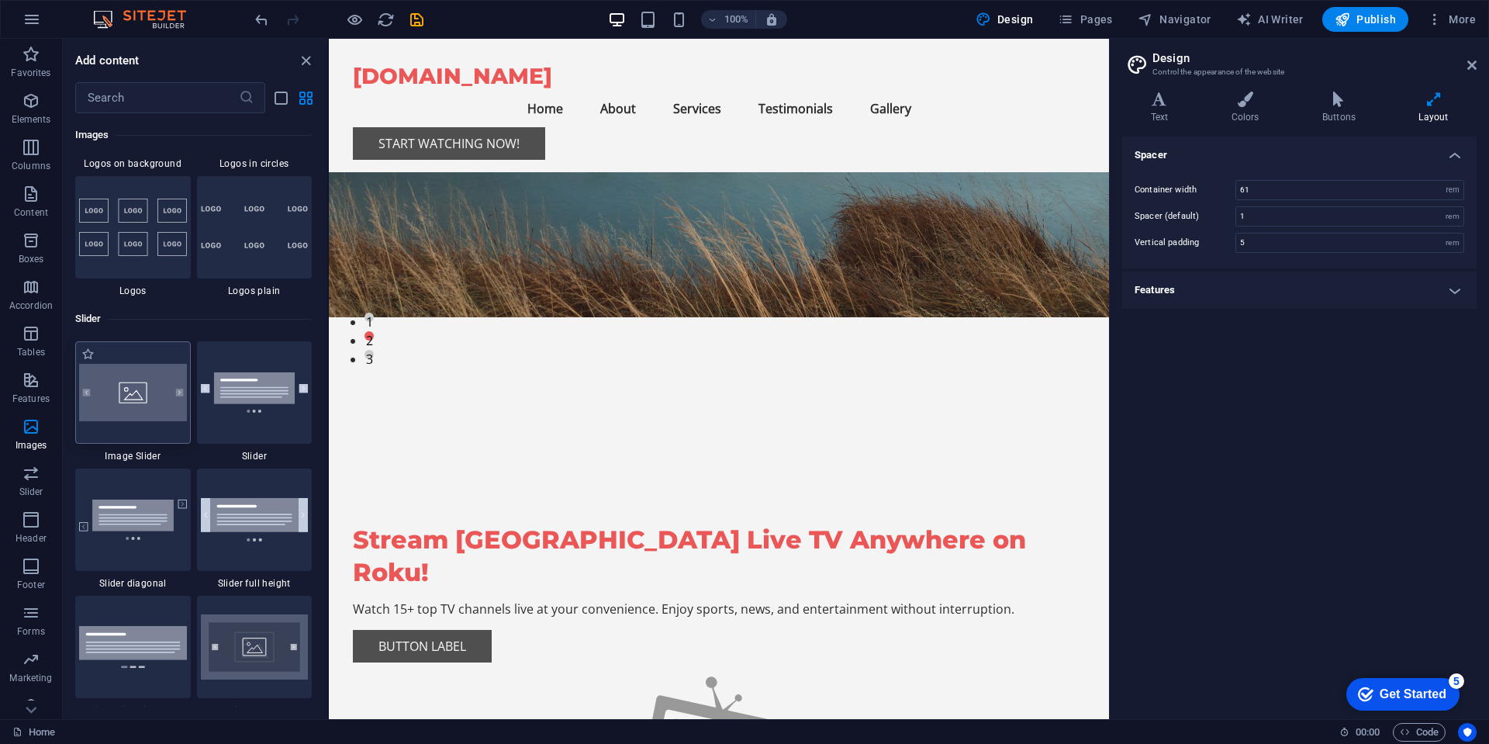
scroll to position [8979, 0]
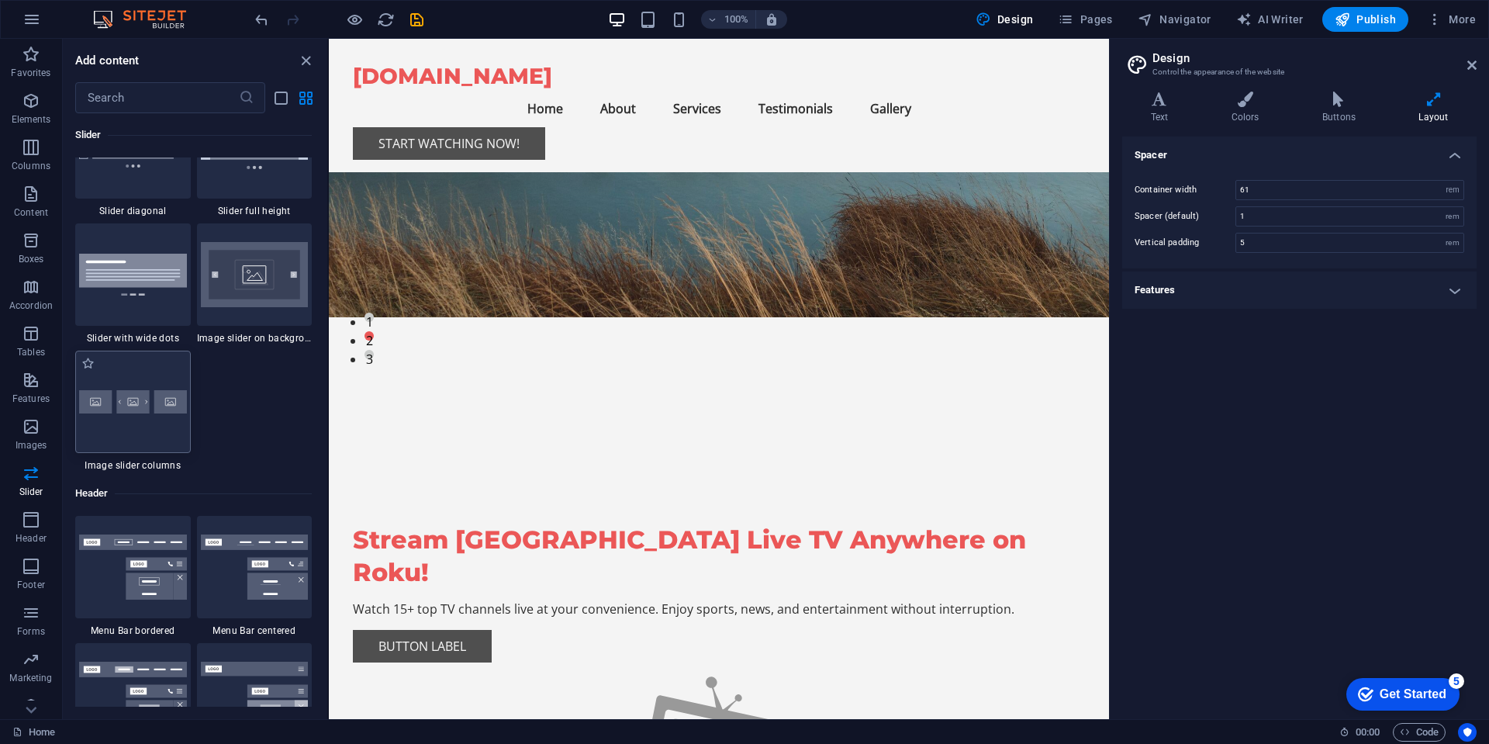
click at [128, 406] on img at bounding box center [133, 401] width 108 height 23
click at [138, 376] on div at bounding box center [133, 401] width 116 height 102
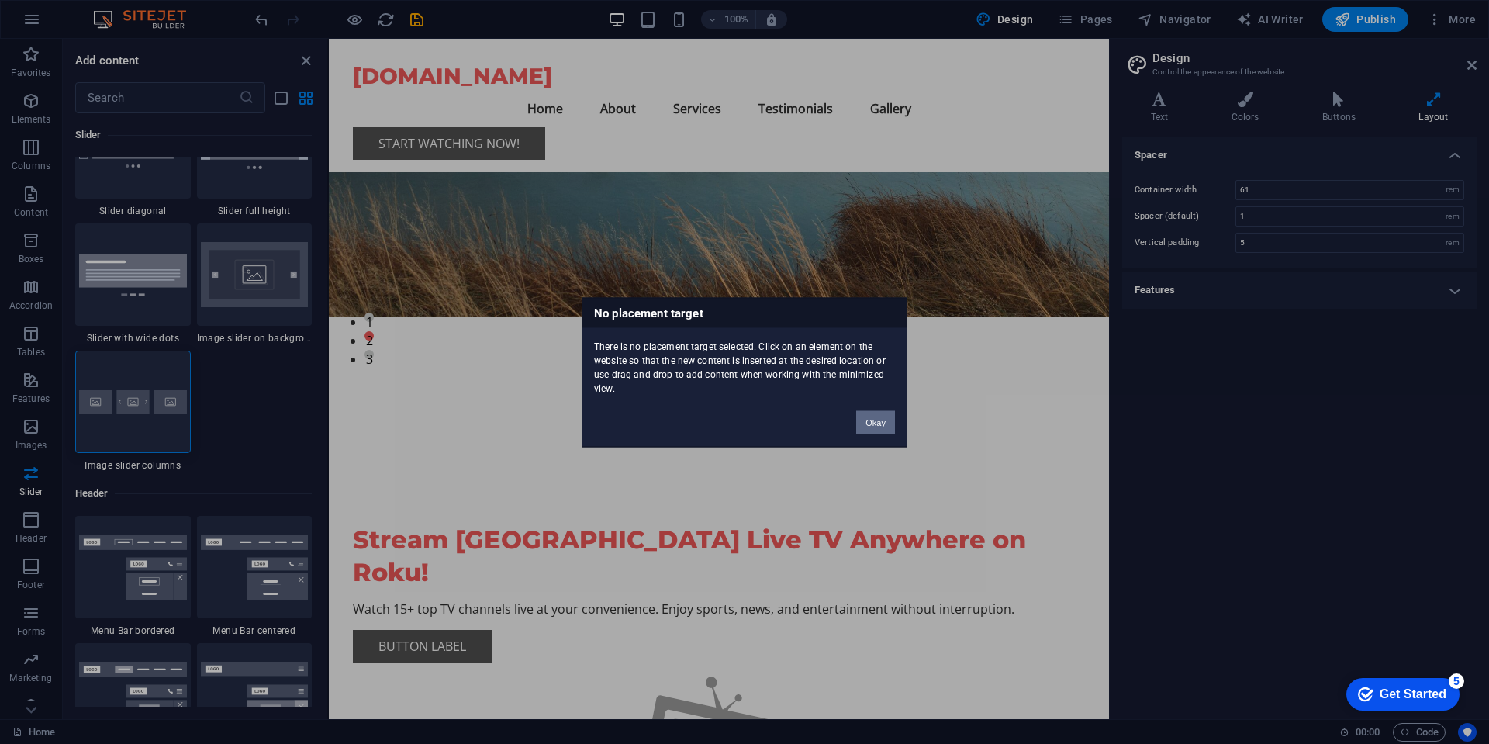
click at [879, 418] on button "Okay" at bounding box center [875, 421] width 39 height 23
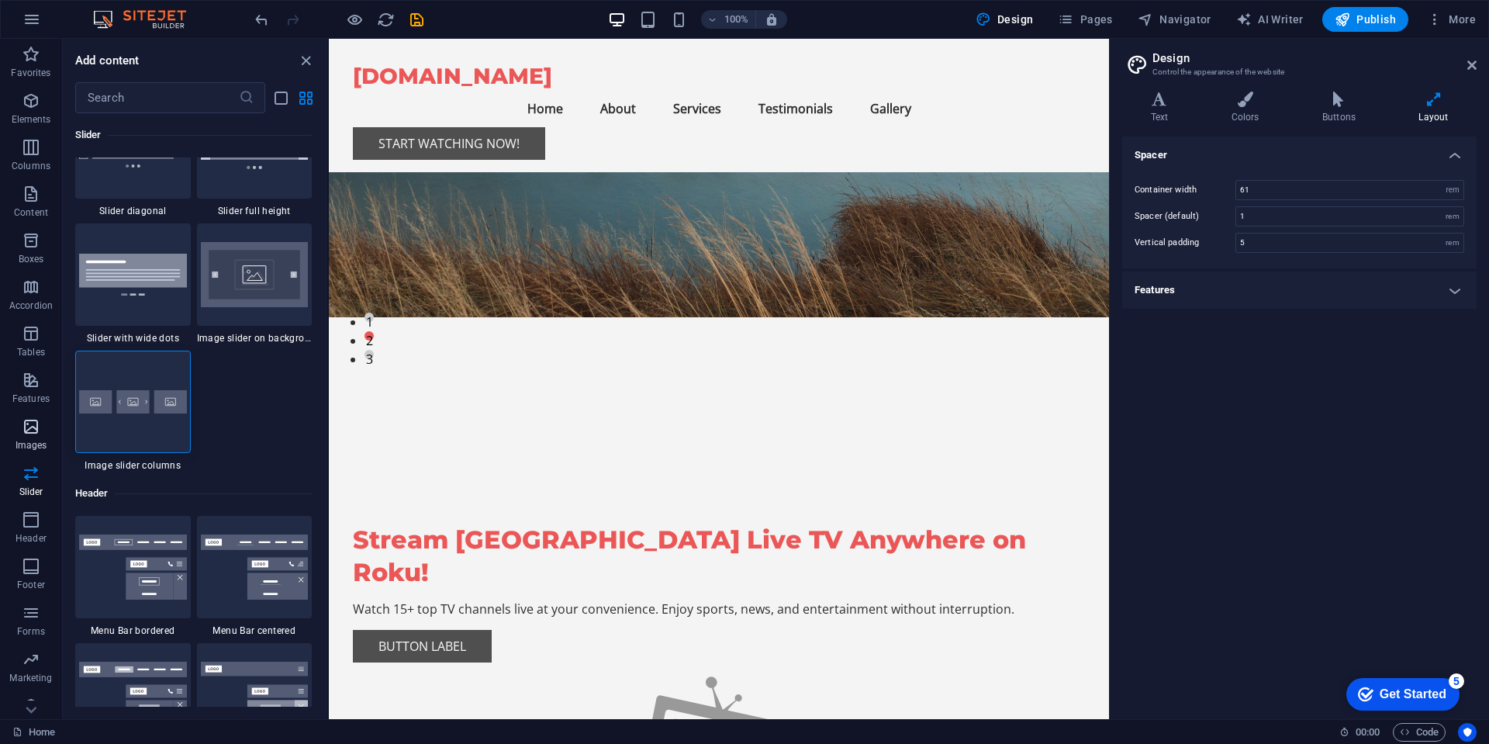
click at [32, 435] on icon "button" at bounding box center [31, 426] width 19 height 19
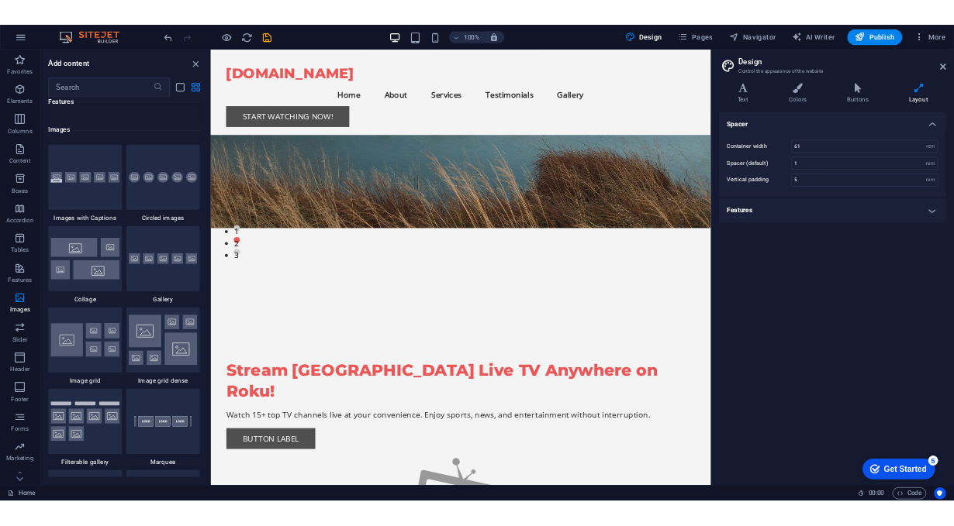
scroll to position [7862, 0]
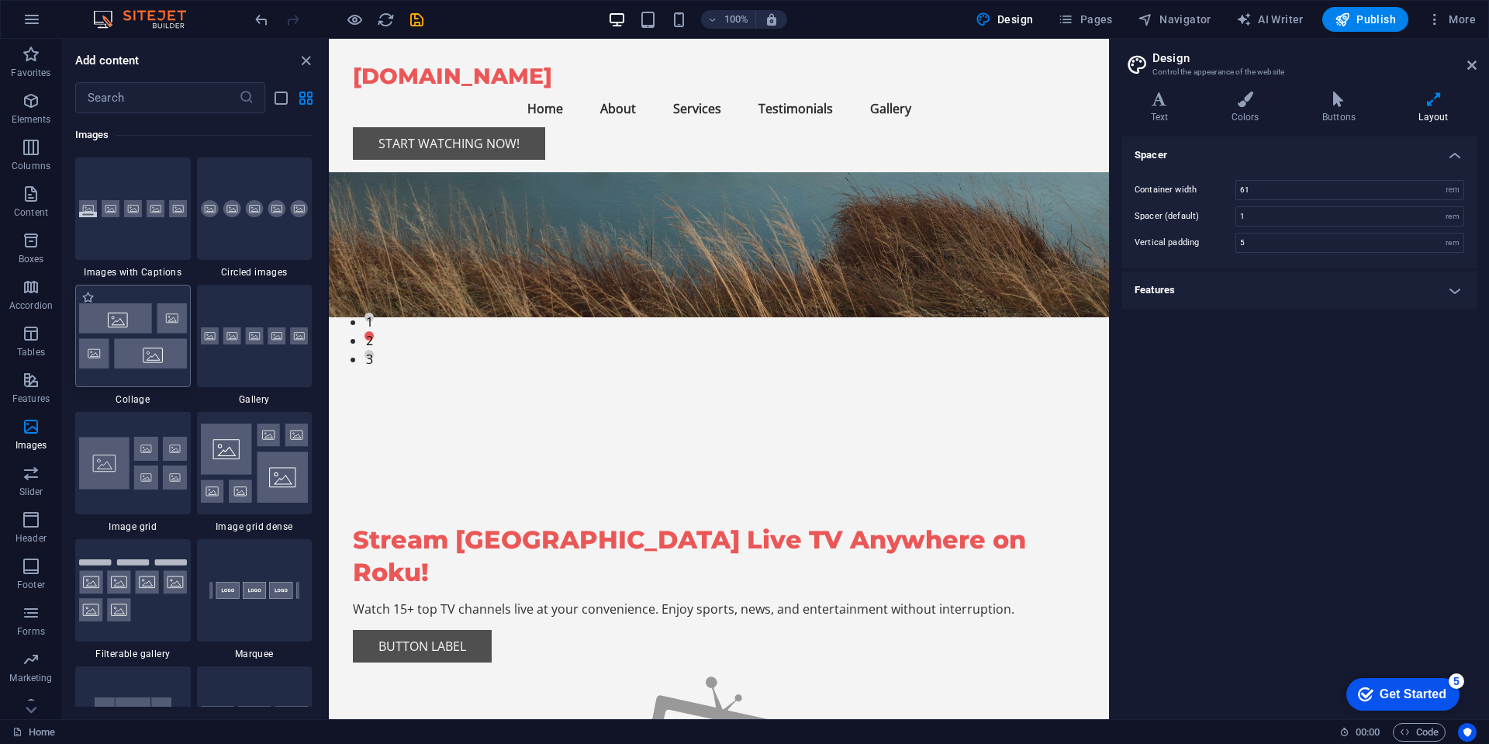
click at [130, 337] on img at bounding box center [133, 335] width 108 height 64
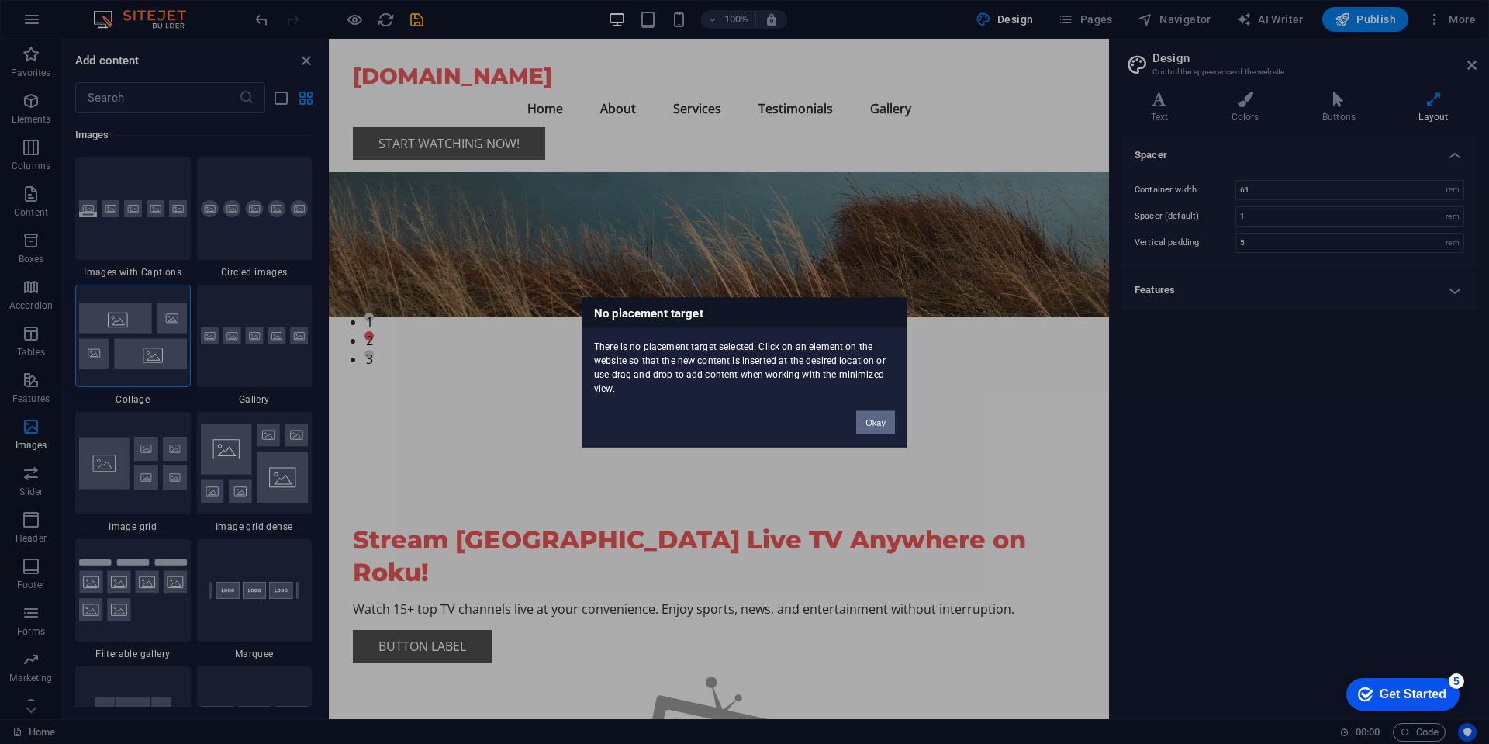
click at [604, 365] on div "No placement target There is no placement target selected. Click on an element …" at bounding box center [744, 372] width 1489 height 744
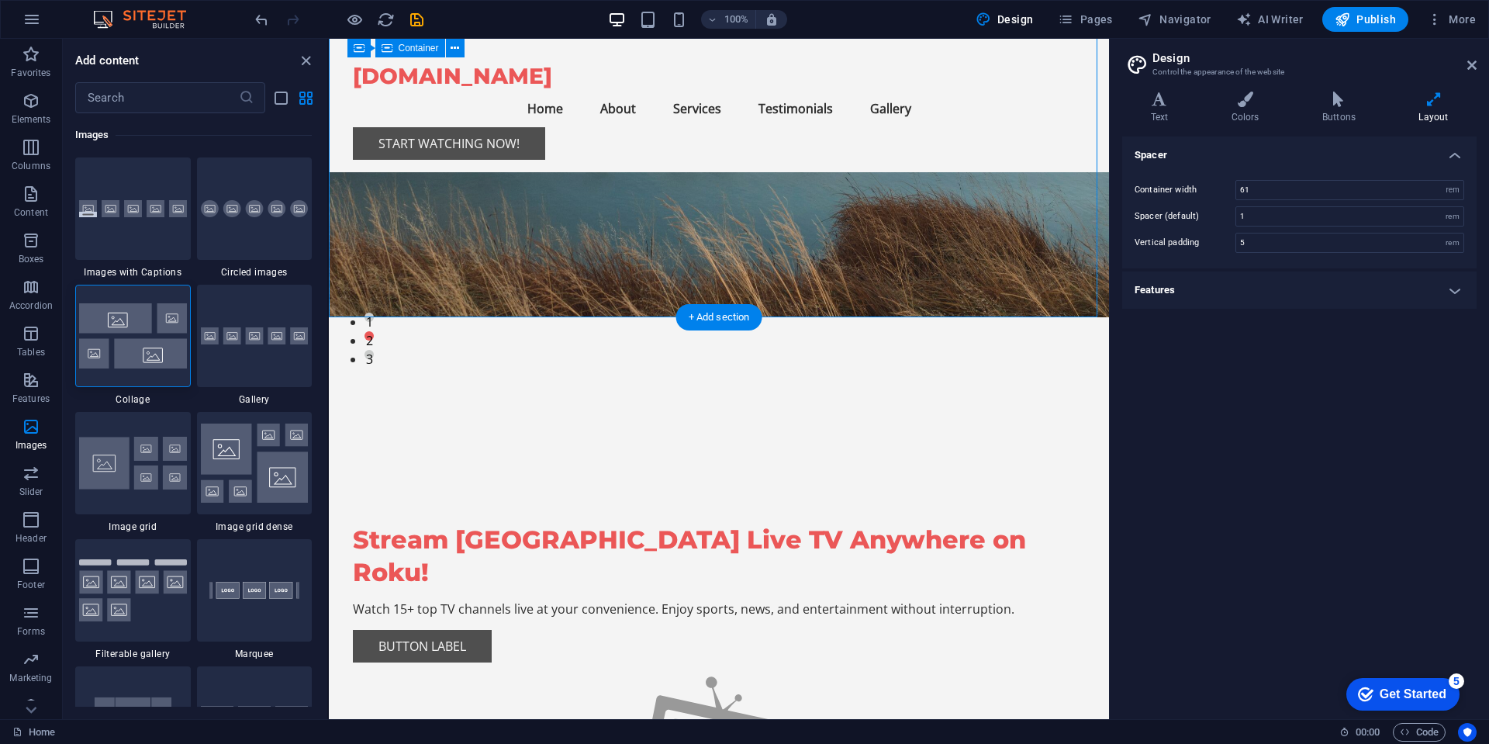
click at [495, 317] on div "Stream [GEOGRAPHIC_DATA] Live TV Anywhere on Roku! Watch 15+ top TV channels li…" at bounding box center [719, 633] width 732 height 632
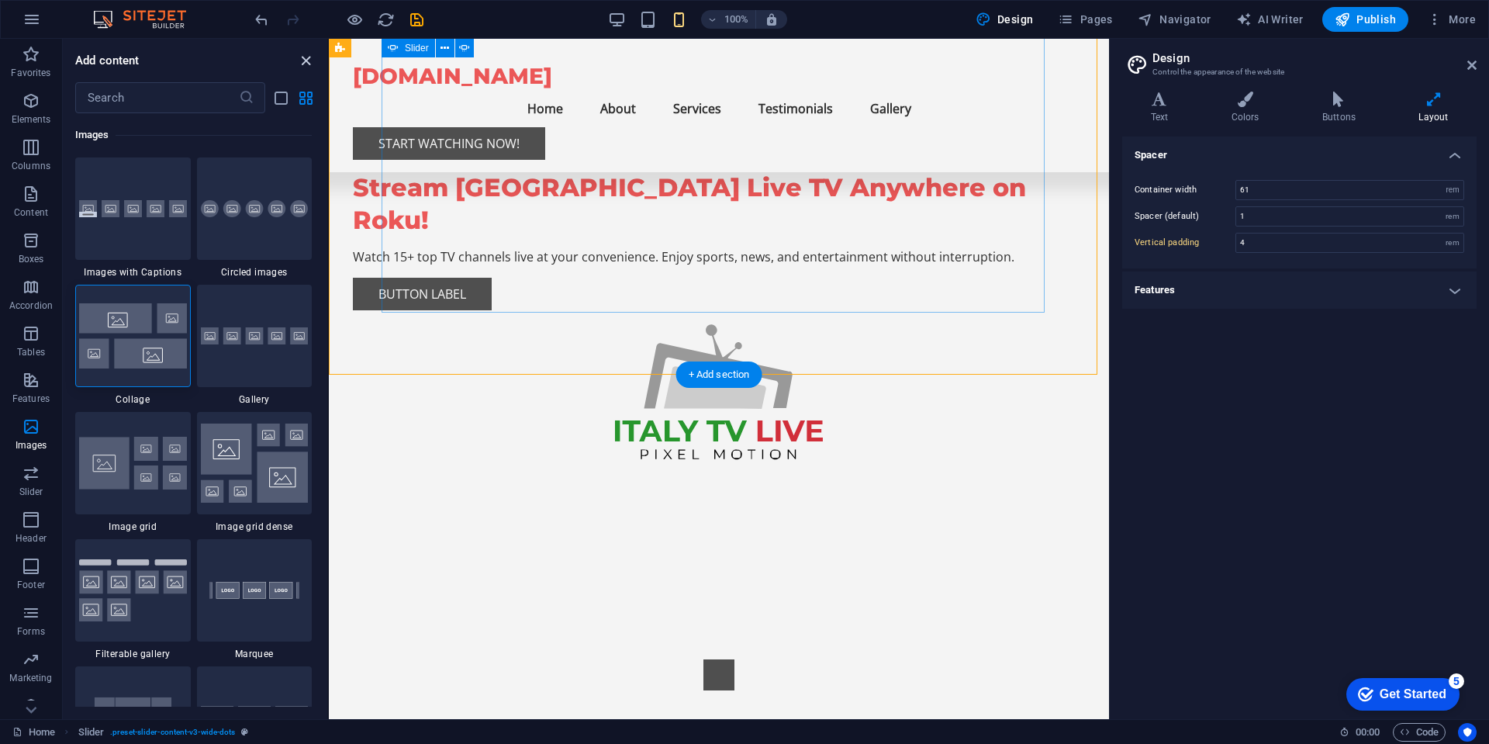
scroll to position [726, 0]
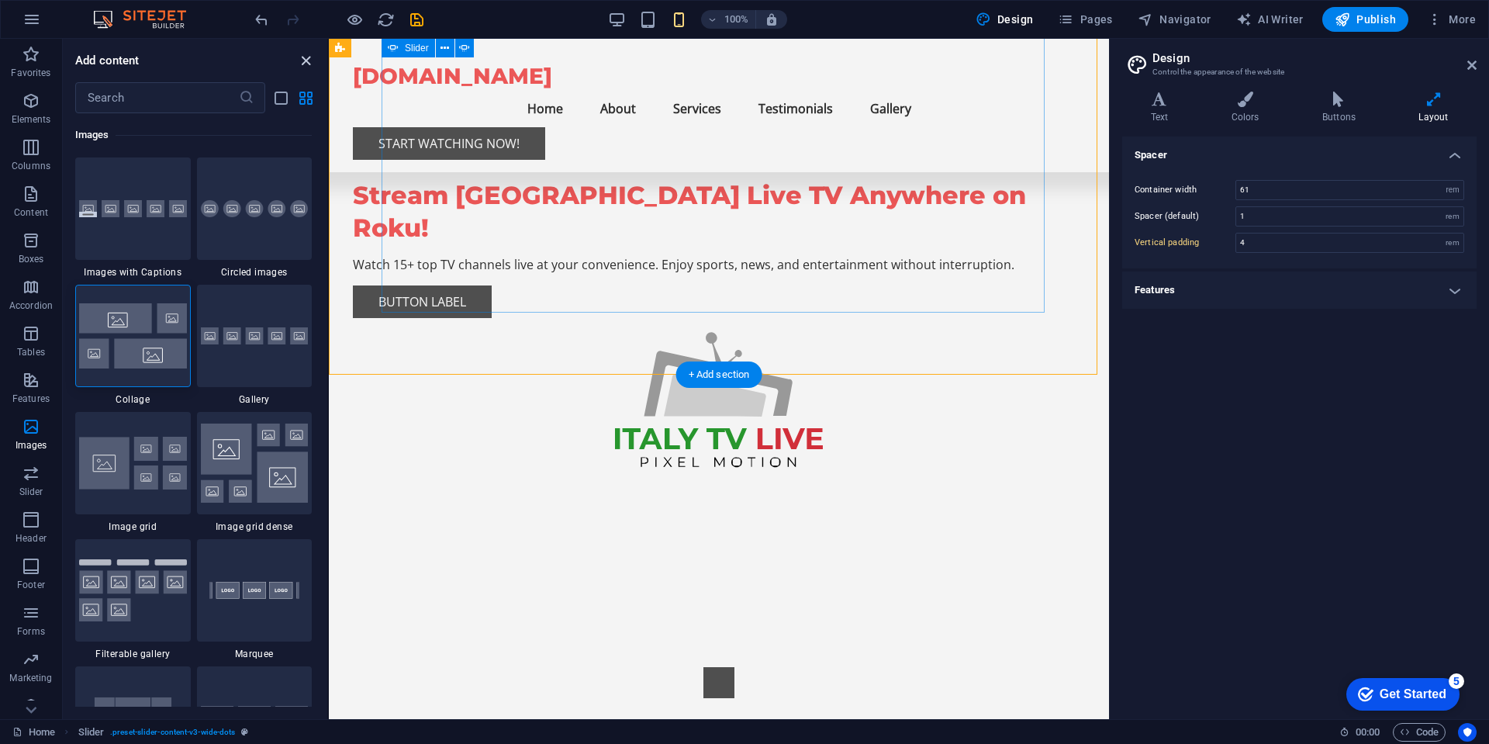
type input "5"
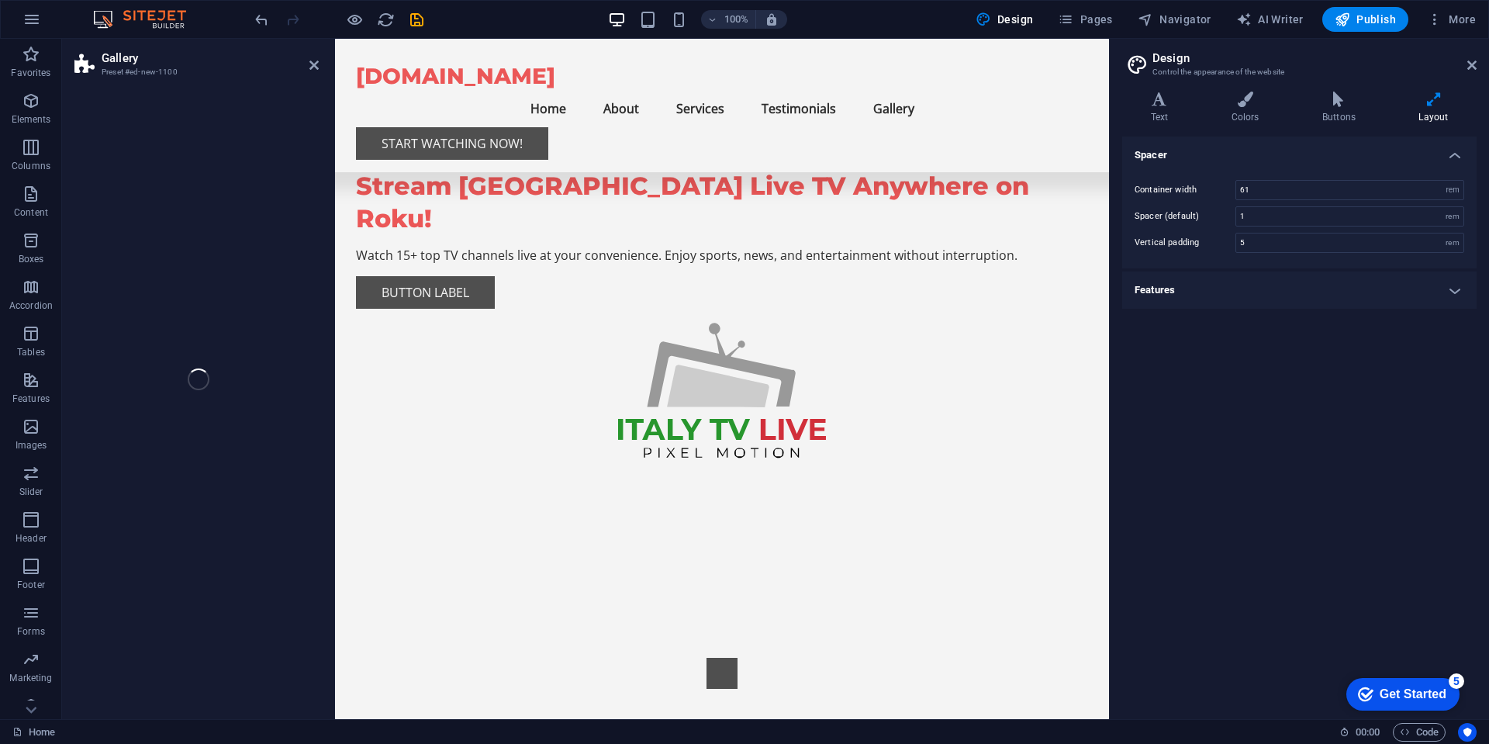
select select "rem"
select select "preset-gallery-v3-collage"
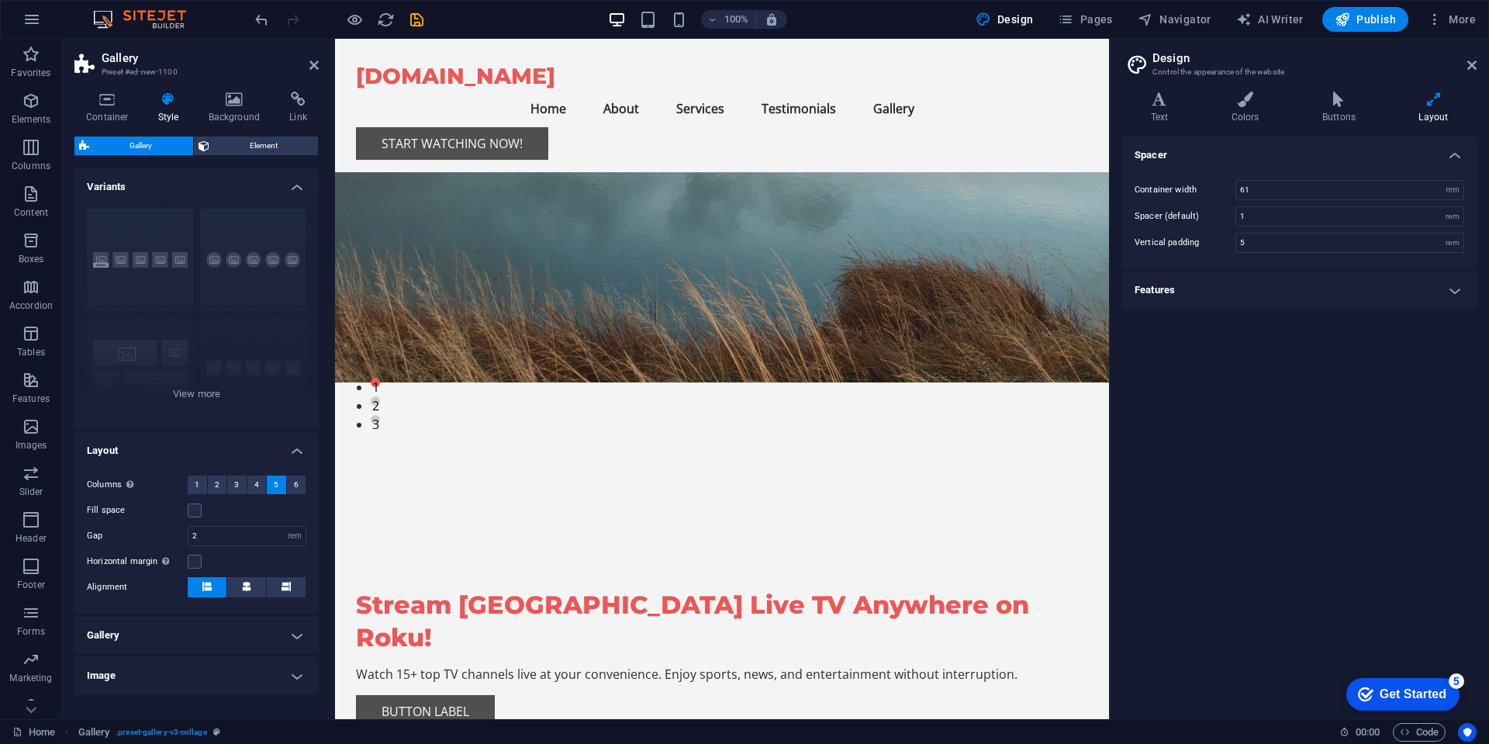
scroll to position [372, 0]
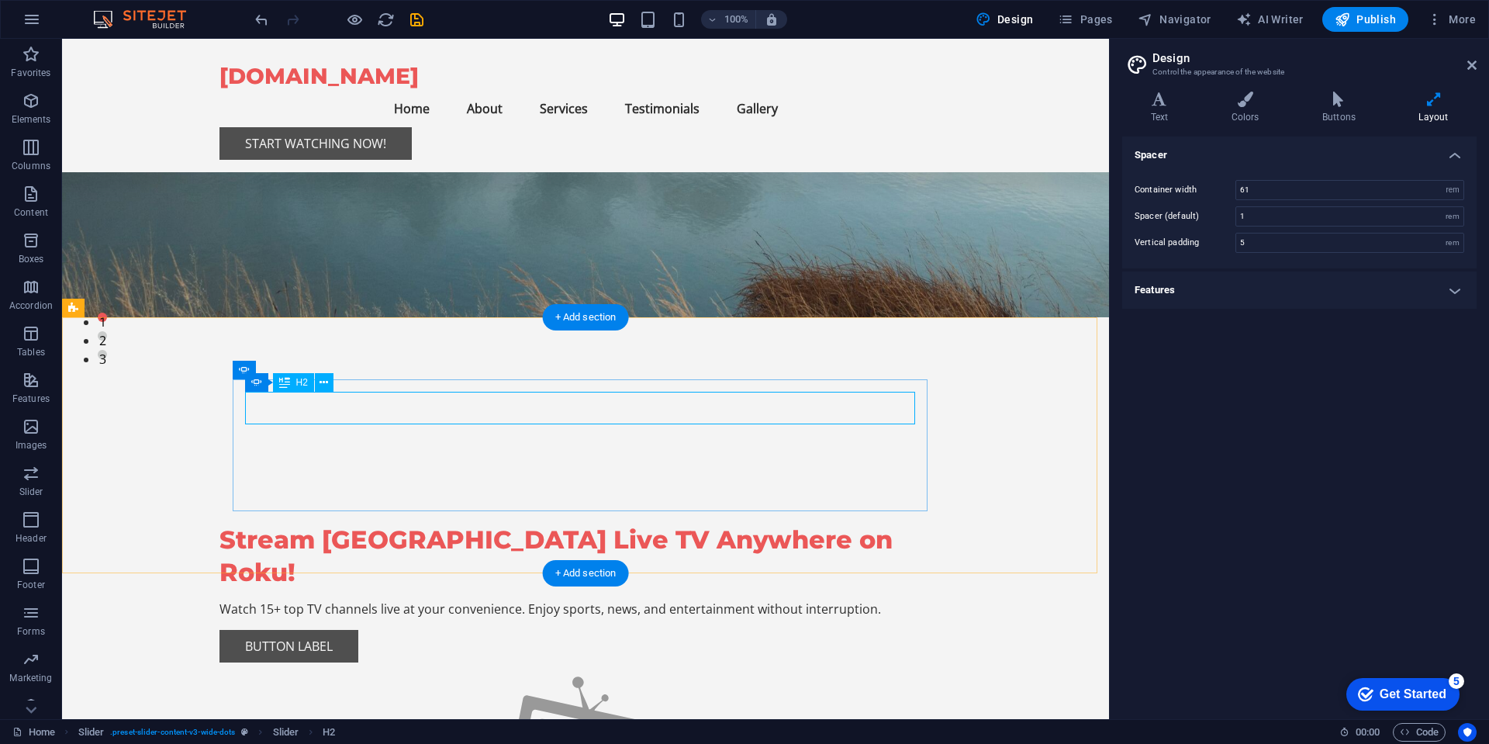
drag, startPoint x: 535, startPoint y: 407, endPoint x: 552, endPoint y: 404, distance: 17.3
